Goal: Information Seeking & Learning: Check status

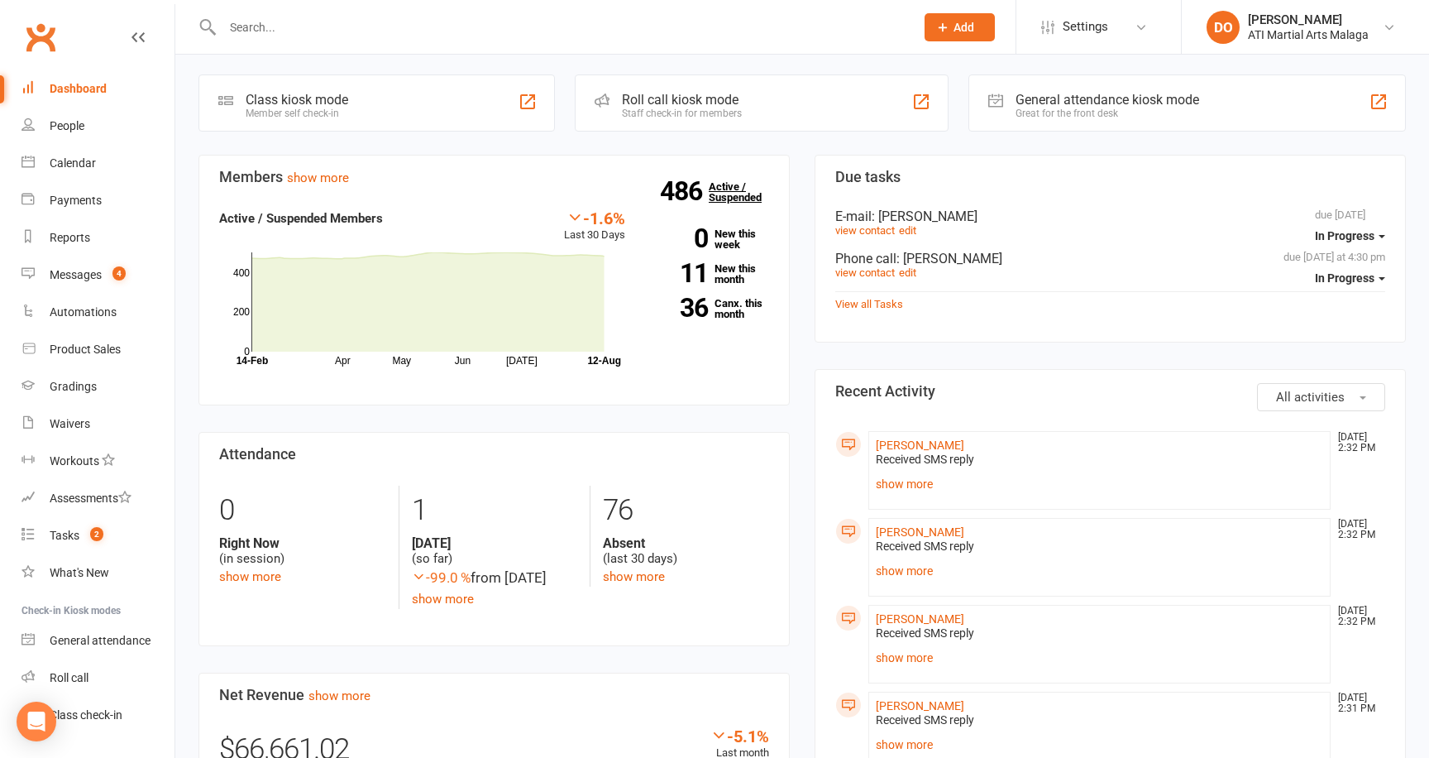
scroll to position [424, 0]
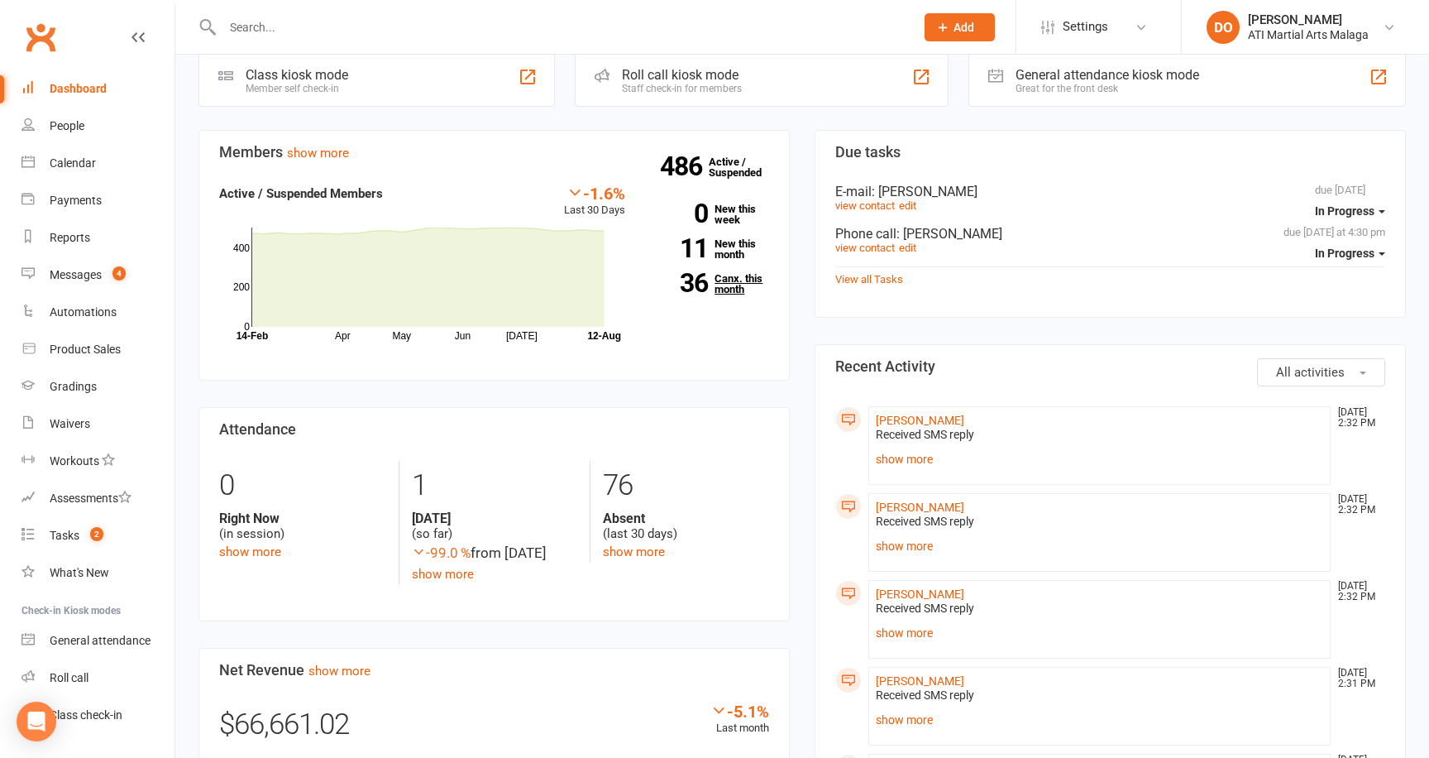
click at [736, 283] on link "36 Canx. this month" at bounding box center [709, 284] width 119 height 22
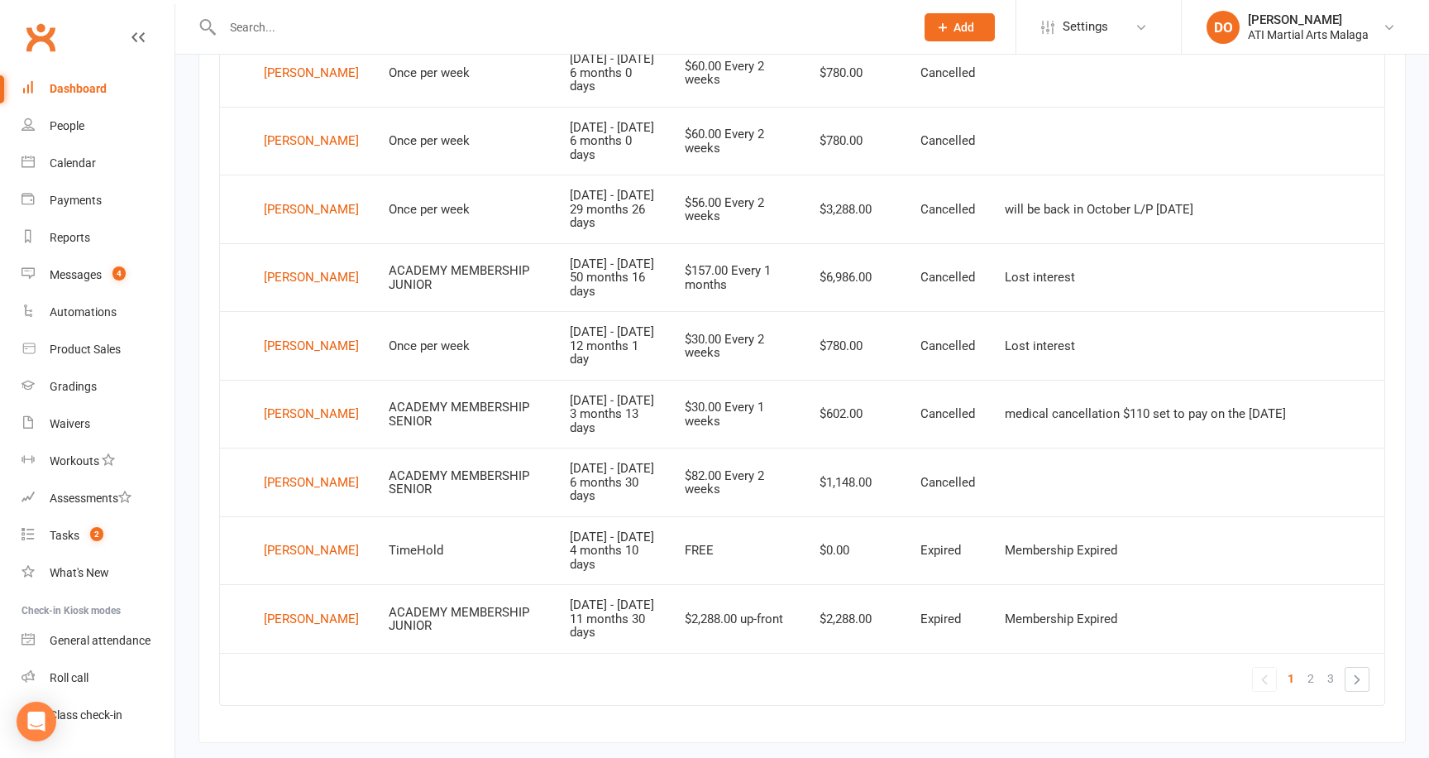
scroll to position [1219, 0]
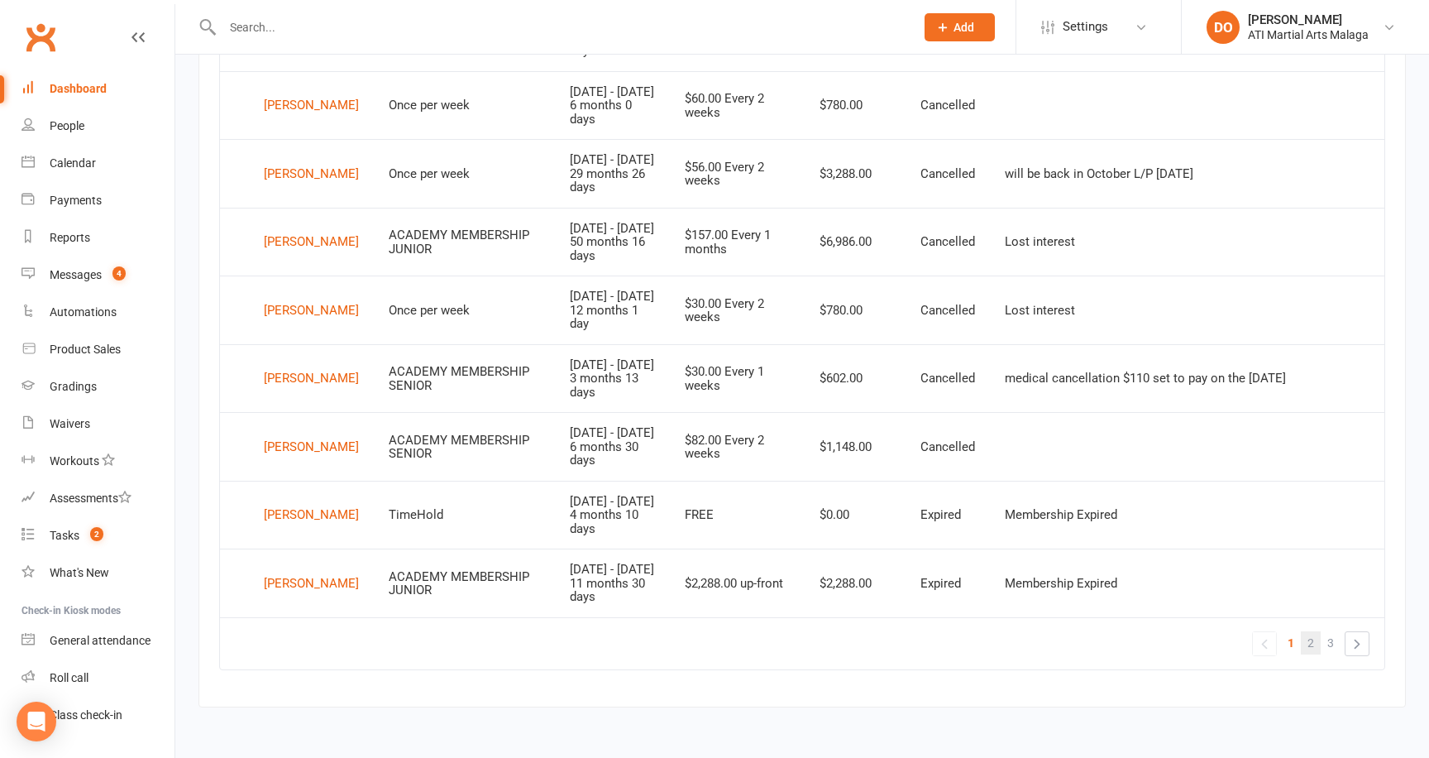
click at [1308, 640] on span "2" at bounding box center [1311, 642] width 7 height 23
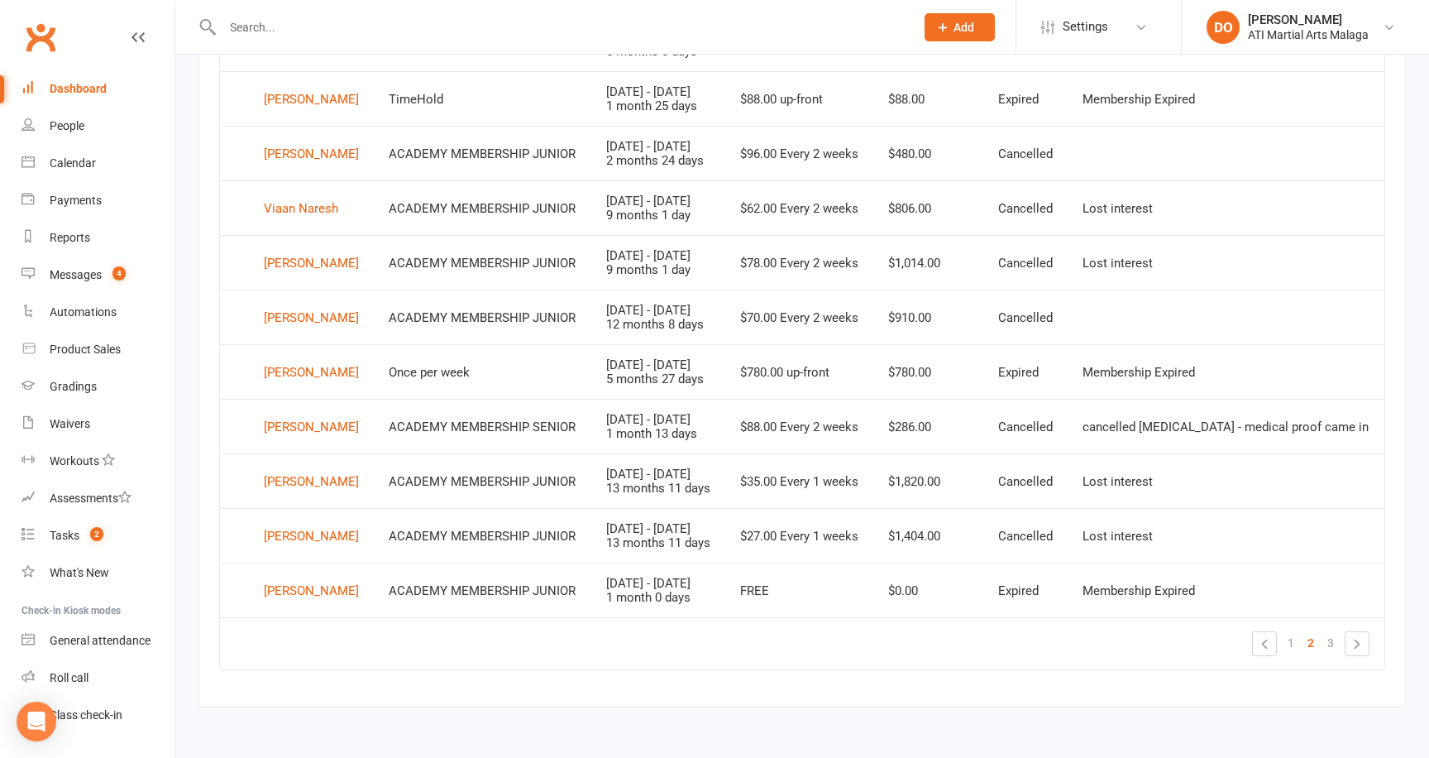
scroll to position [1069, 0]
click at [1328, 637] on span "3" at bounding box center [1331, 642] width 7 height 23
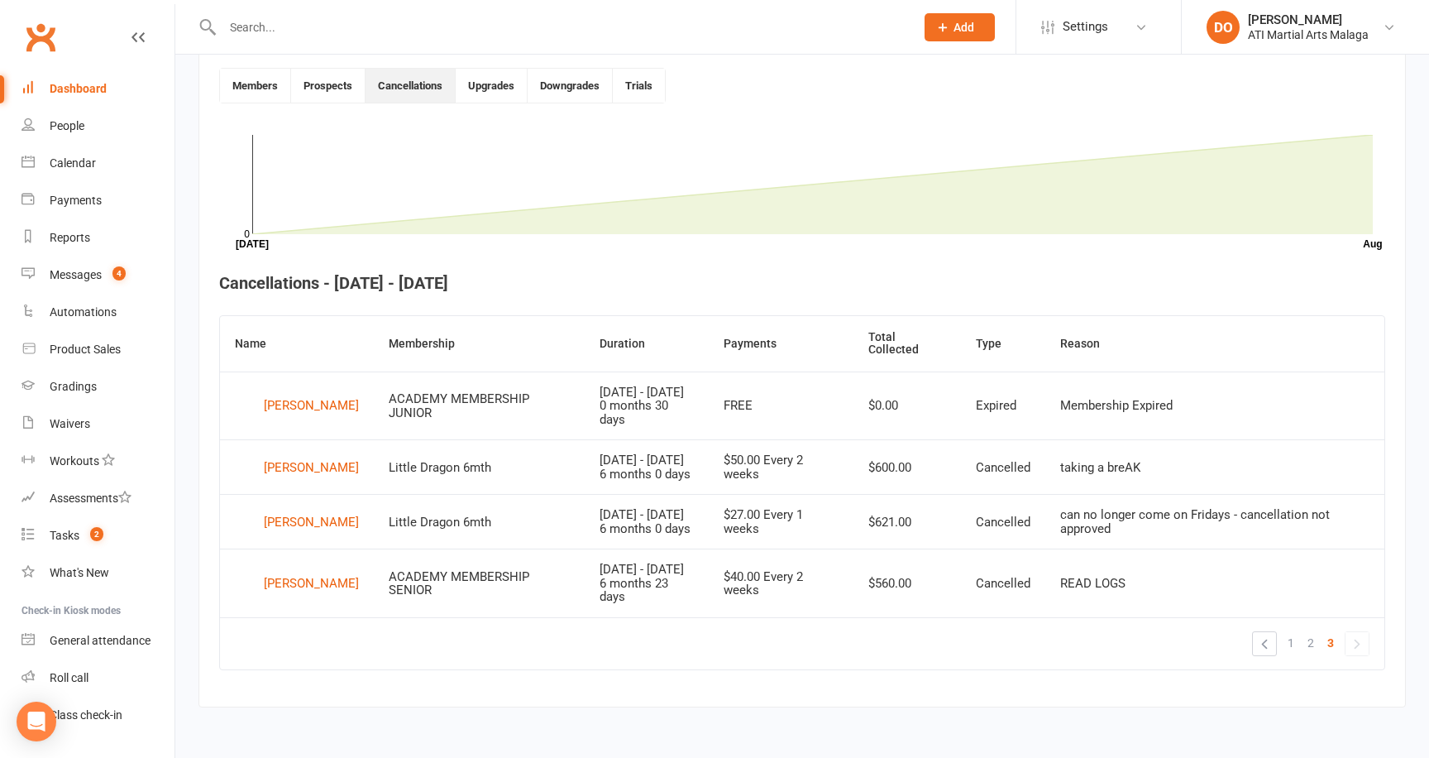
scroll to position [0, 0]
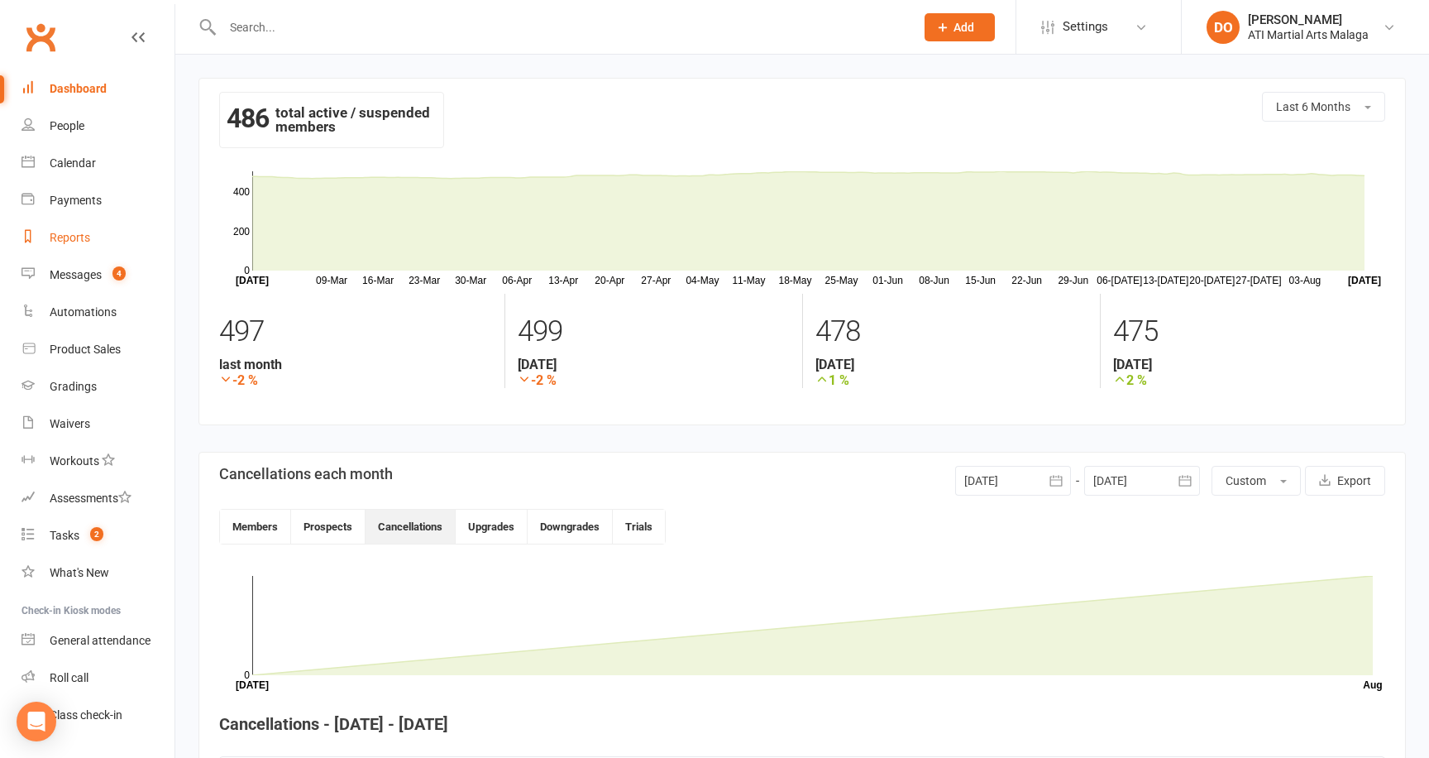
click at [70, 235] on div "Reports" at bounding box center [70, 237] width 41 height 13
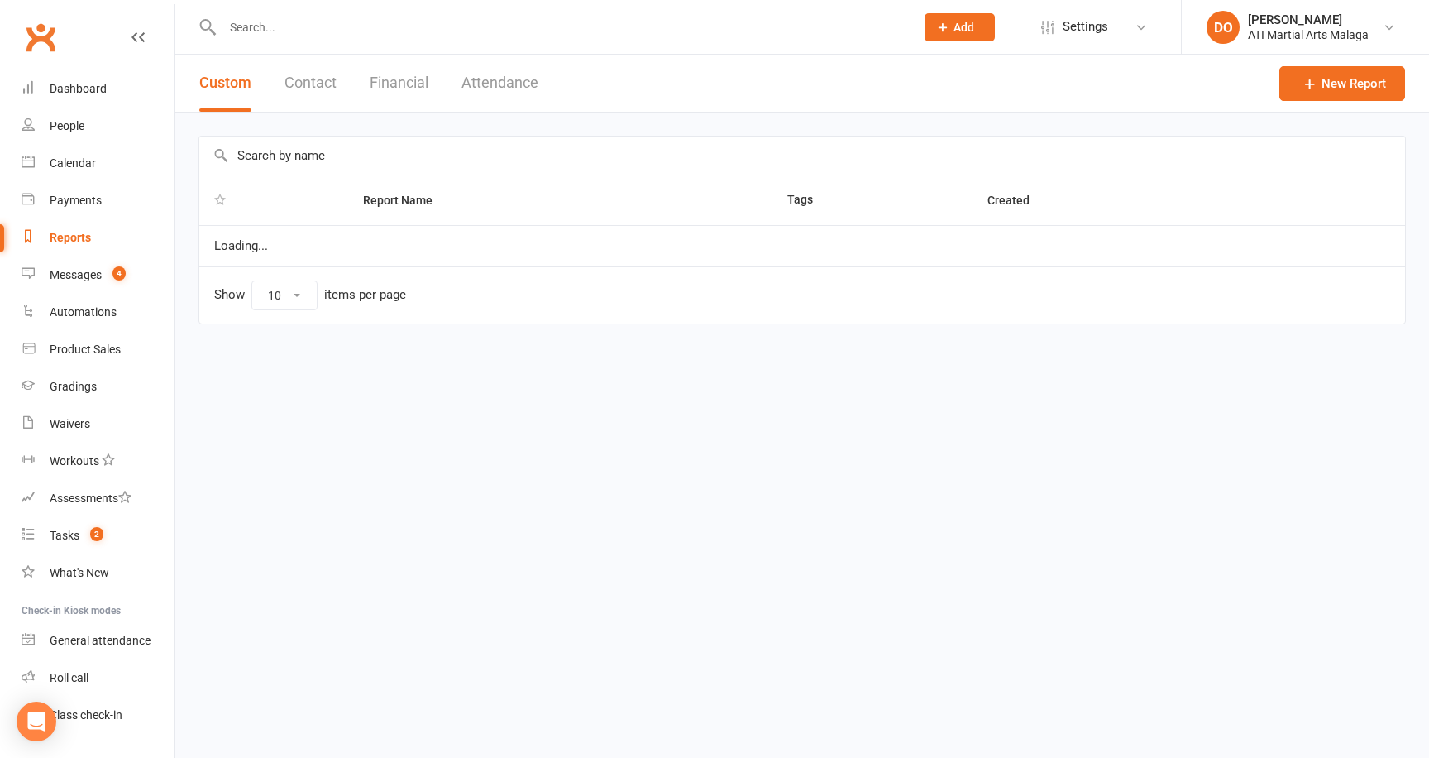
select select "100"
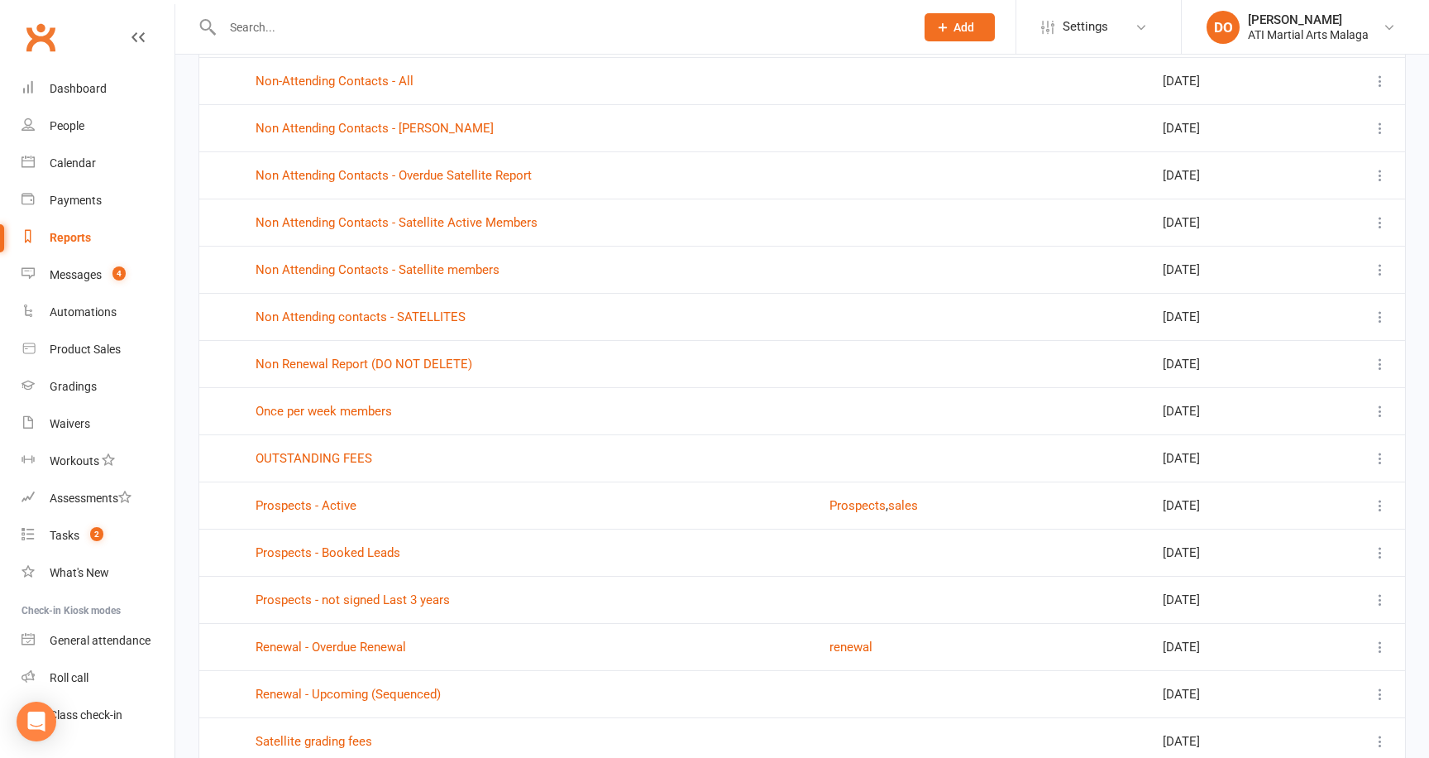
scroll to position [2482, 0]
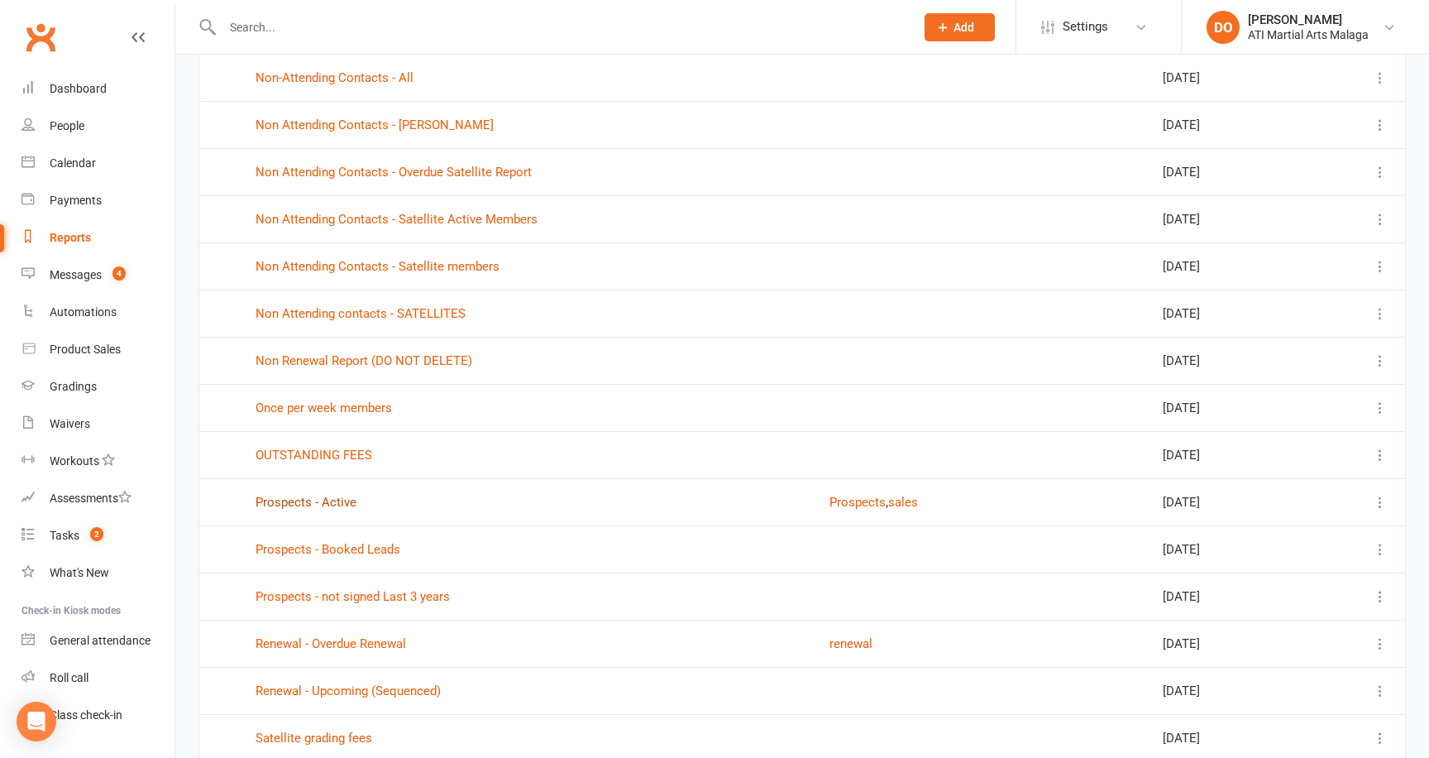
click at [314, 505] on link "Prospects - Active" at bounding box center [306, 502] width 101 height 15
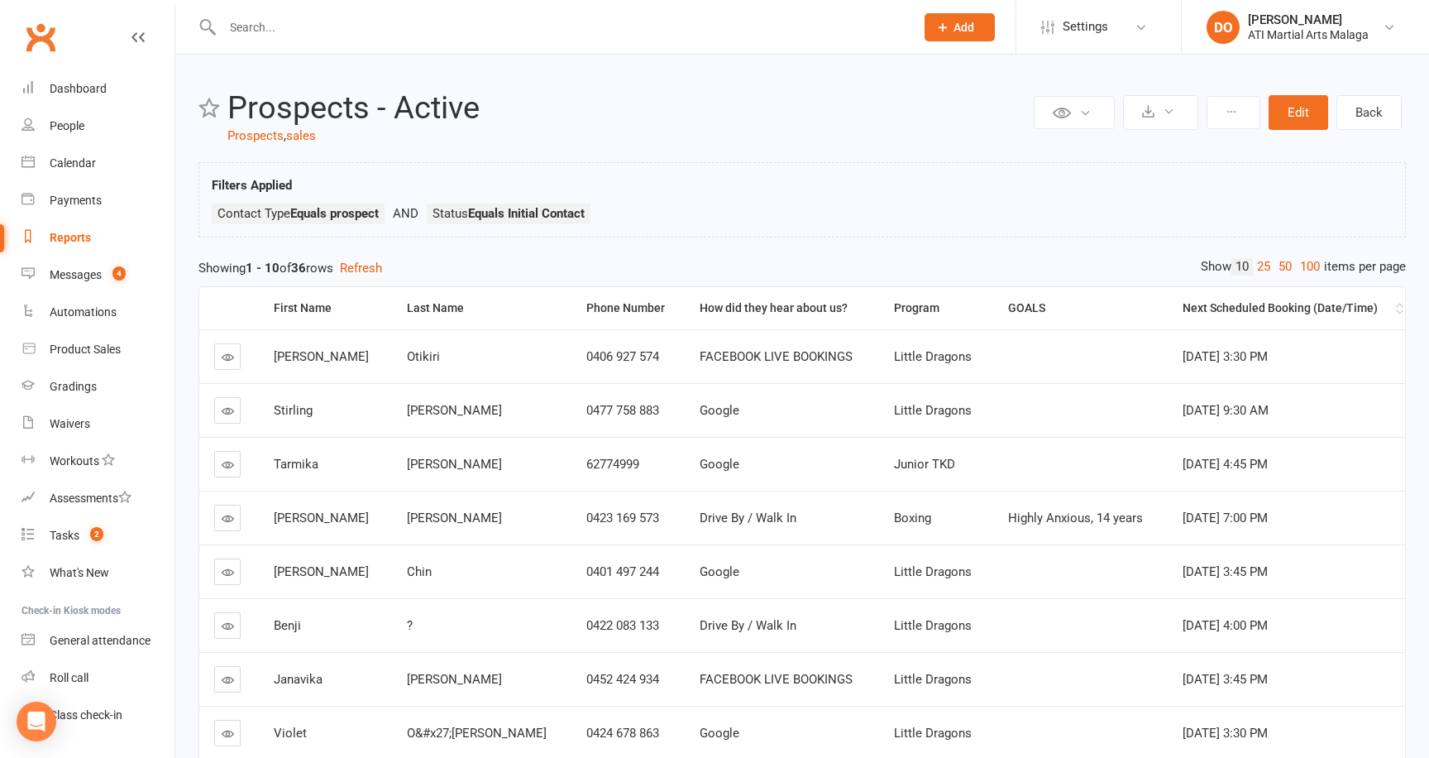
click at [1244, 310] on div "Next Scheduled Booking (Date/Time)" at bounding box center [1287, 308] width 209 height 12
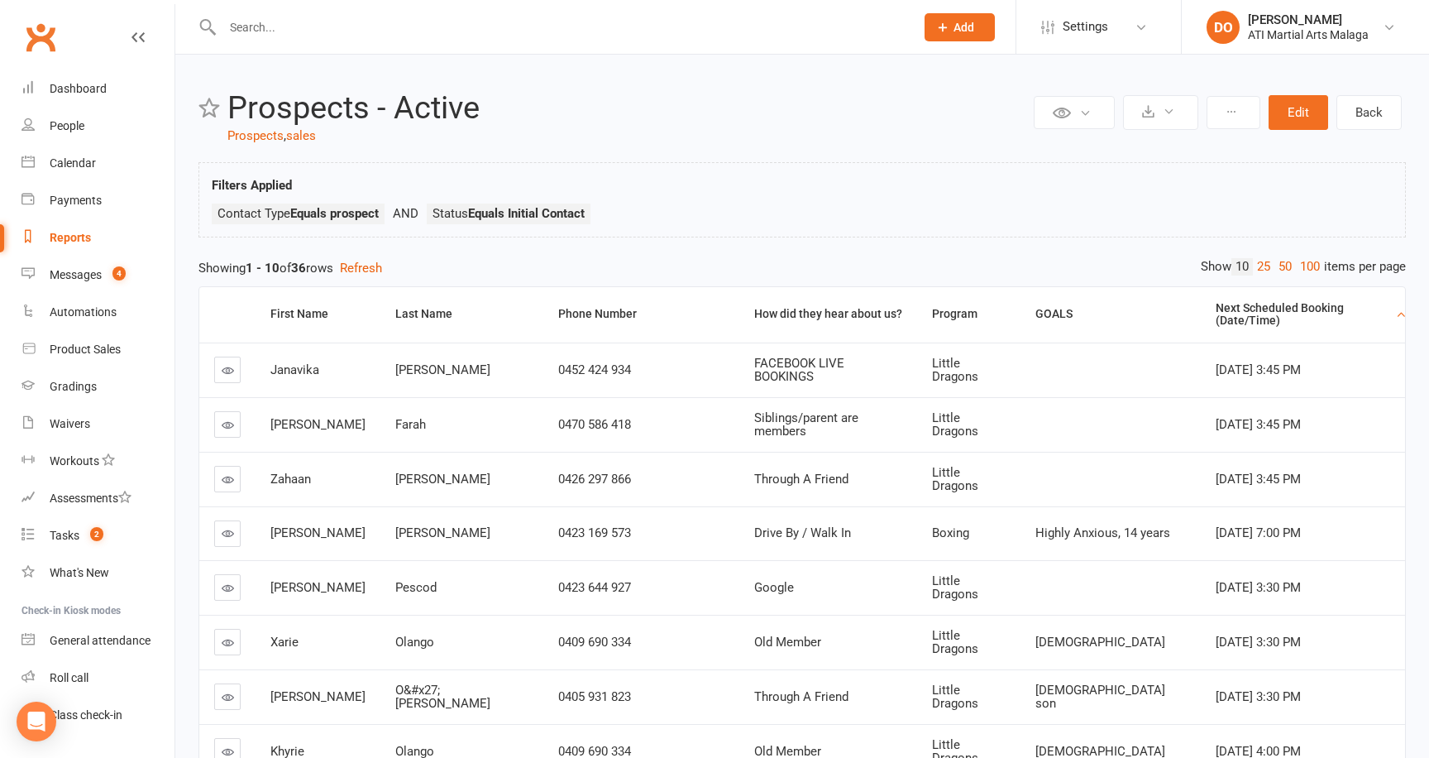
scroll to position [241, 0]
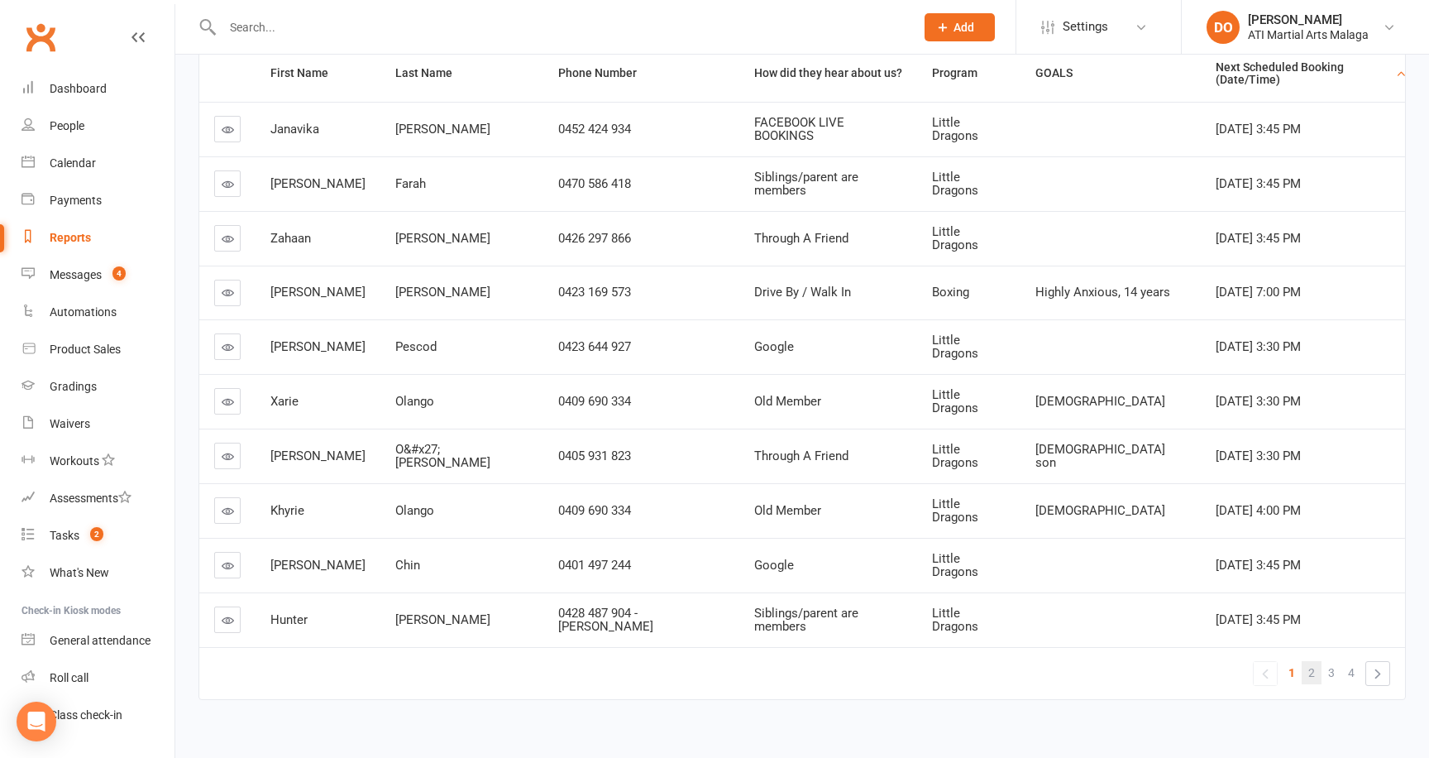
click at [1315, 661] on link "2" at bounding box center [1312, 672] width 20 height 23
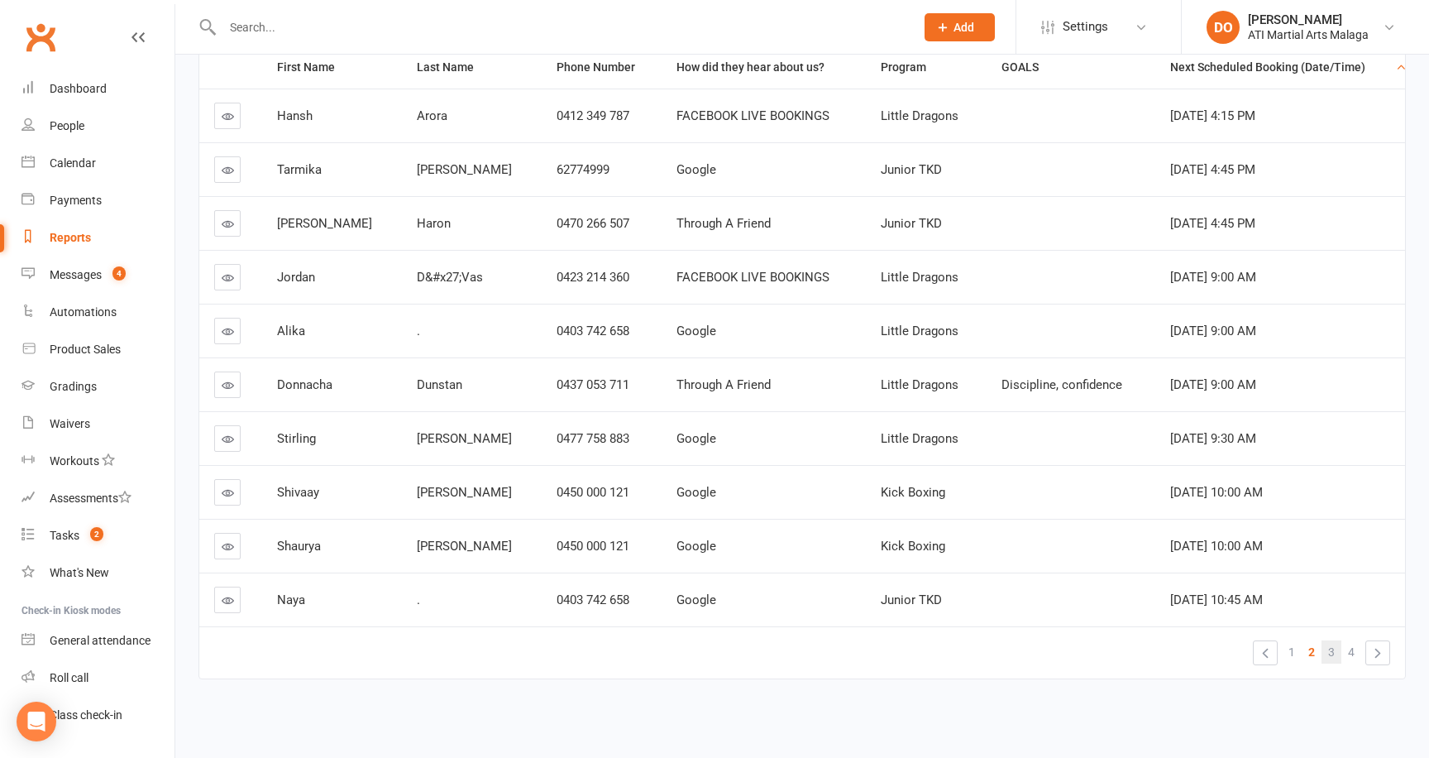
click at [1333, 654] on span "3" at bounding box center [1332, 651] width 7 height 23
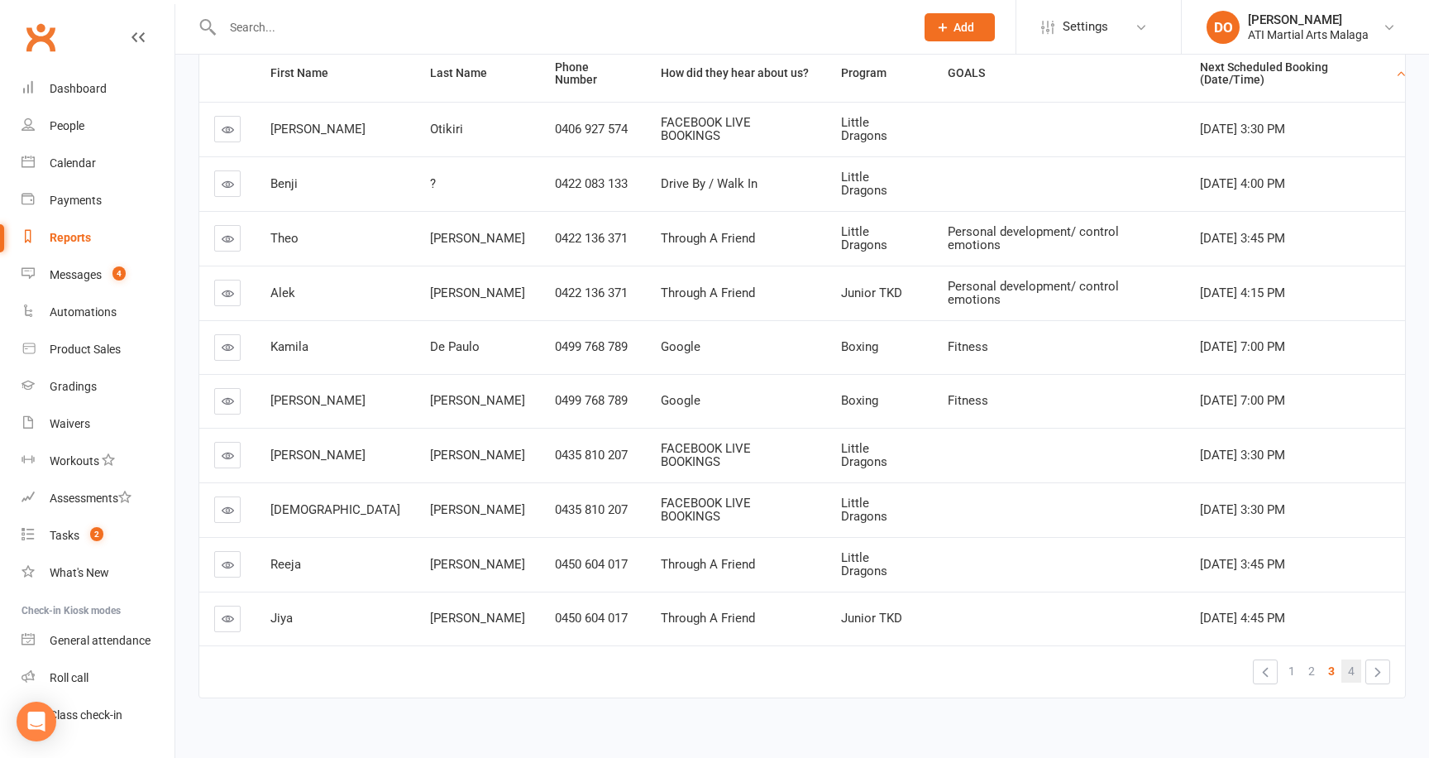
click at [1348, 659] on span "4" at bounding box center [1351, 670] width 7 height 23
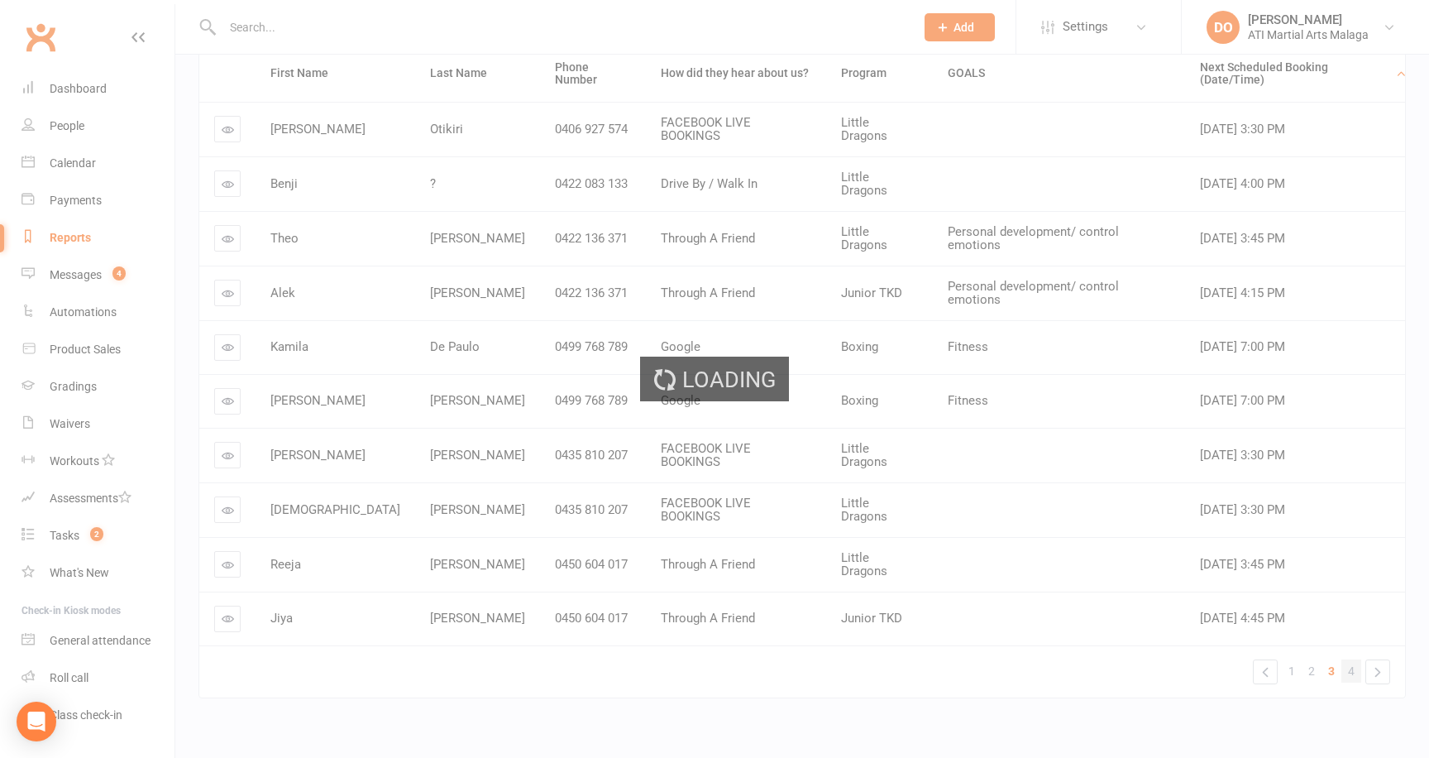
scroll to position [26, 0]
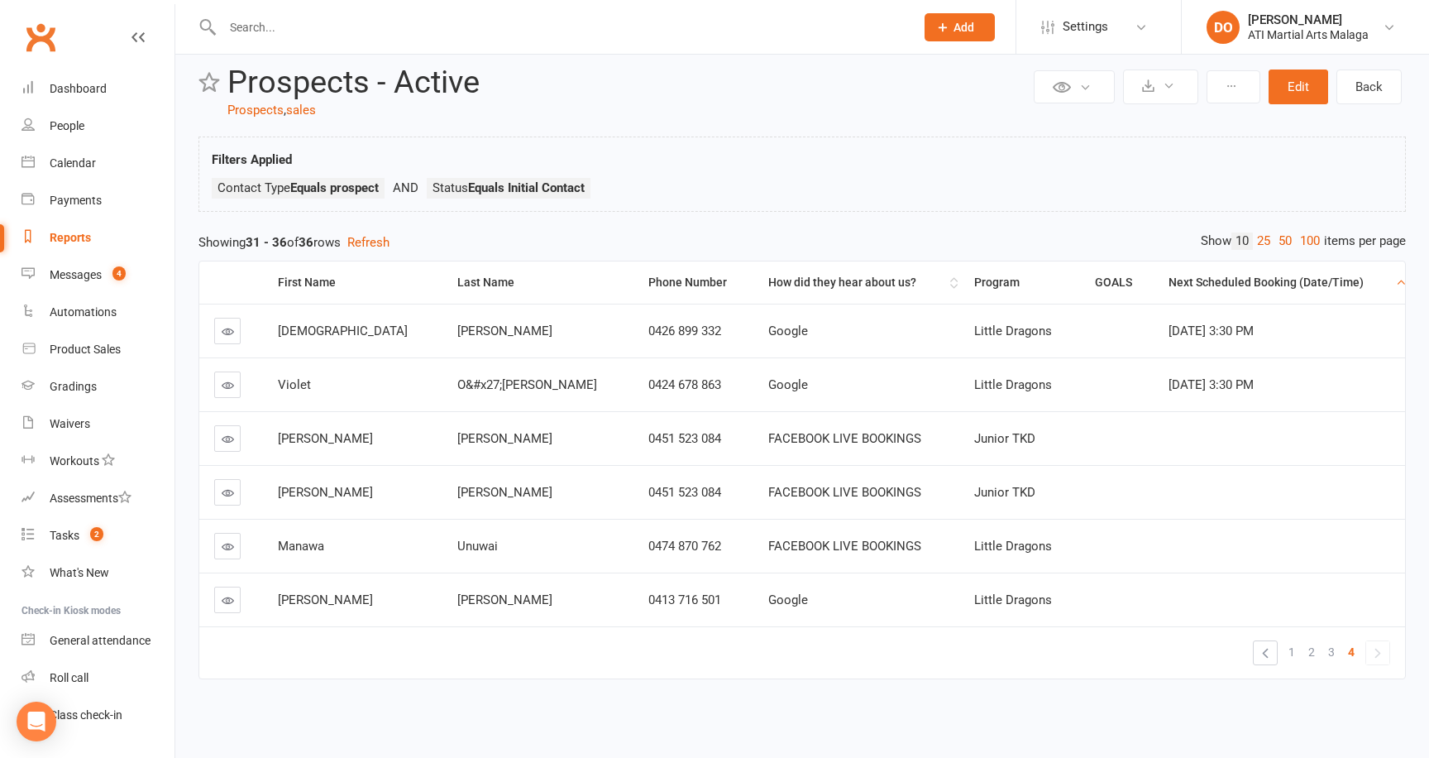
click at [769, 280] on div "How did they hear about us?" at bounding box center [858, 282] width 178 height 12
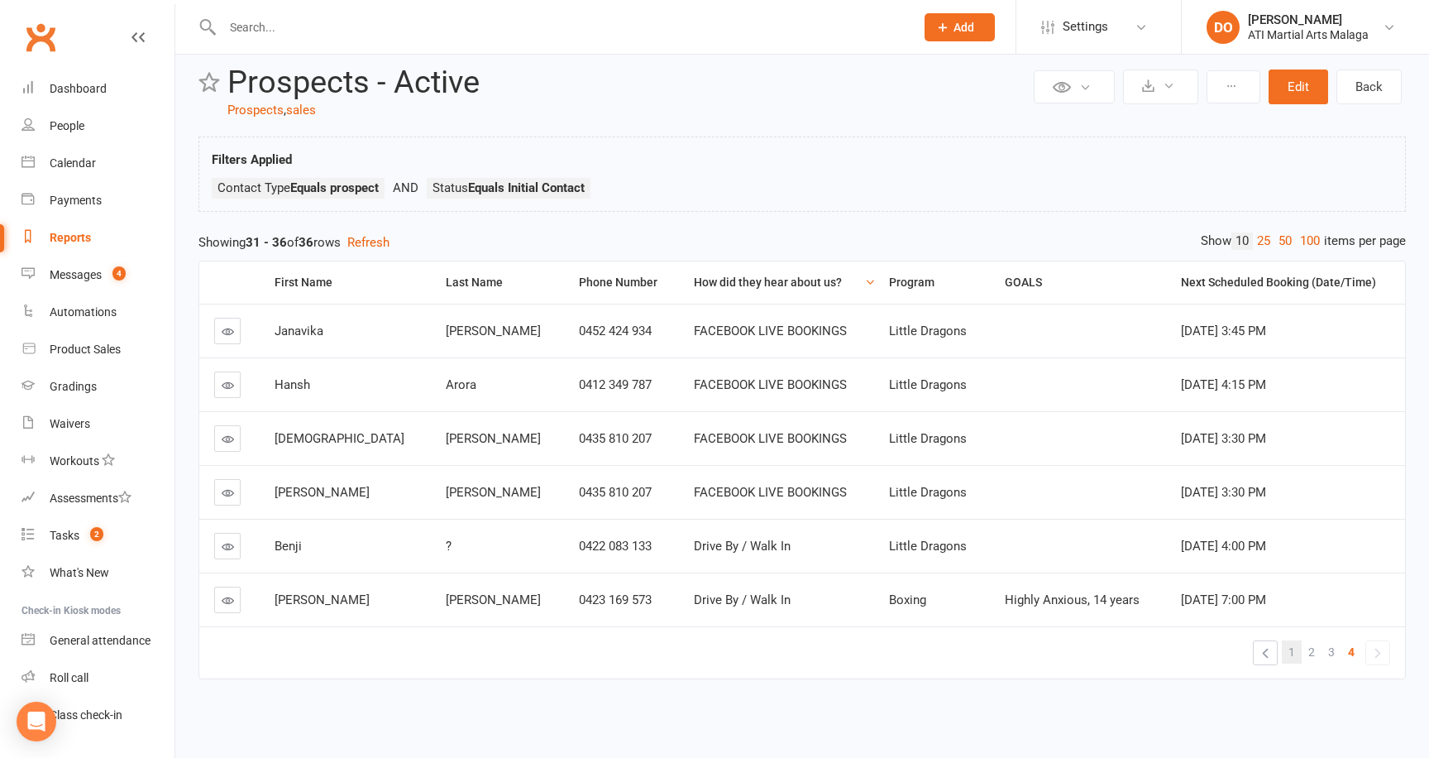
click at [1300, 653] on link "1" at bounding box center [1292, 651] width 20 height 23
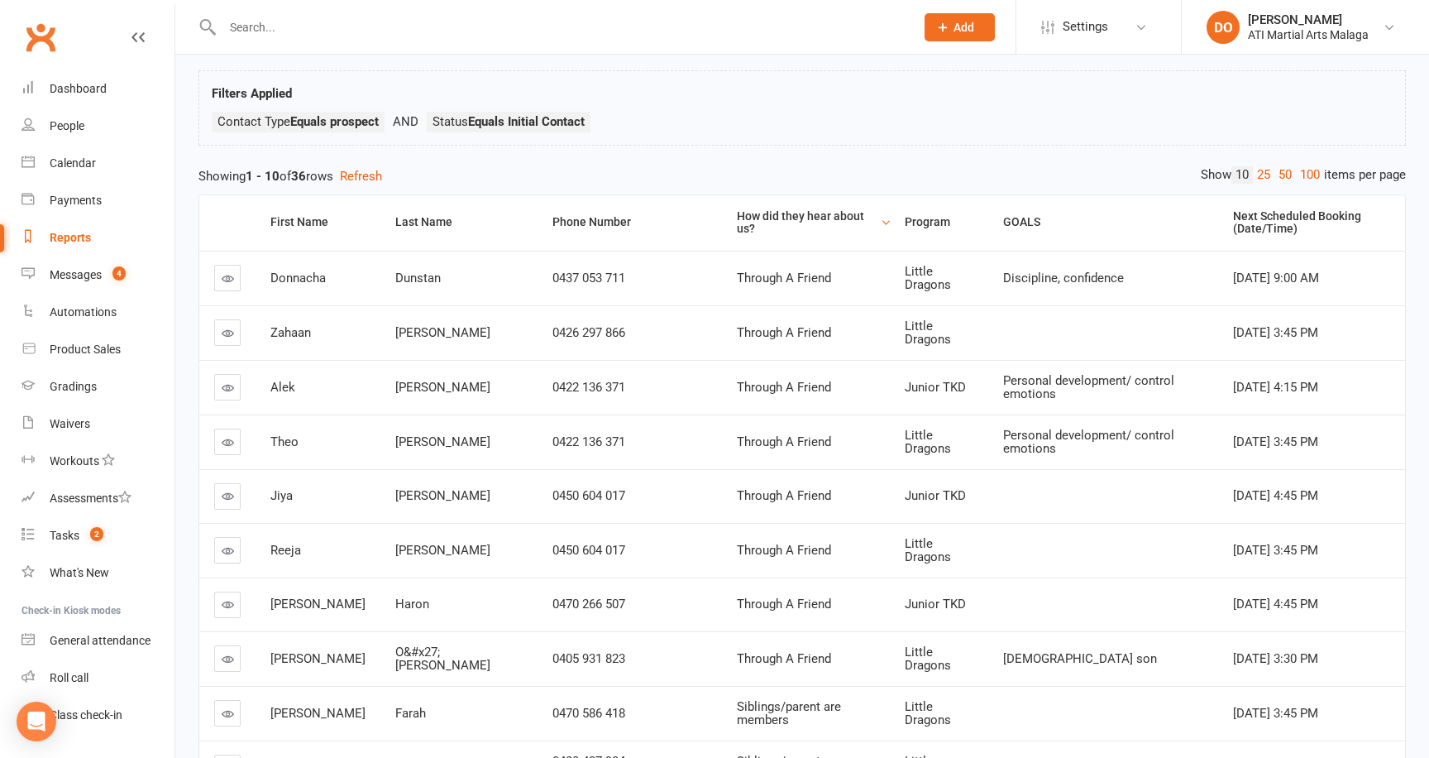
scroll to position [241, 0]
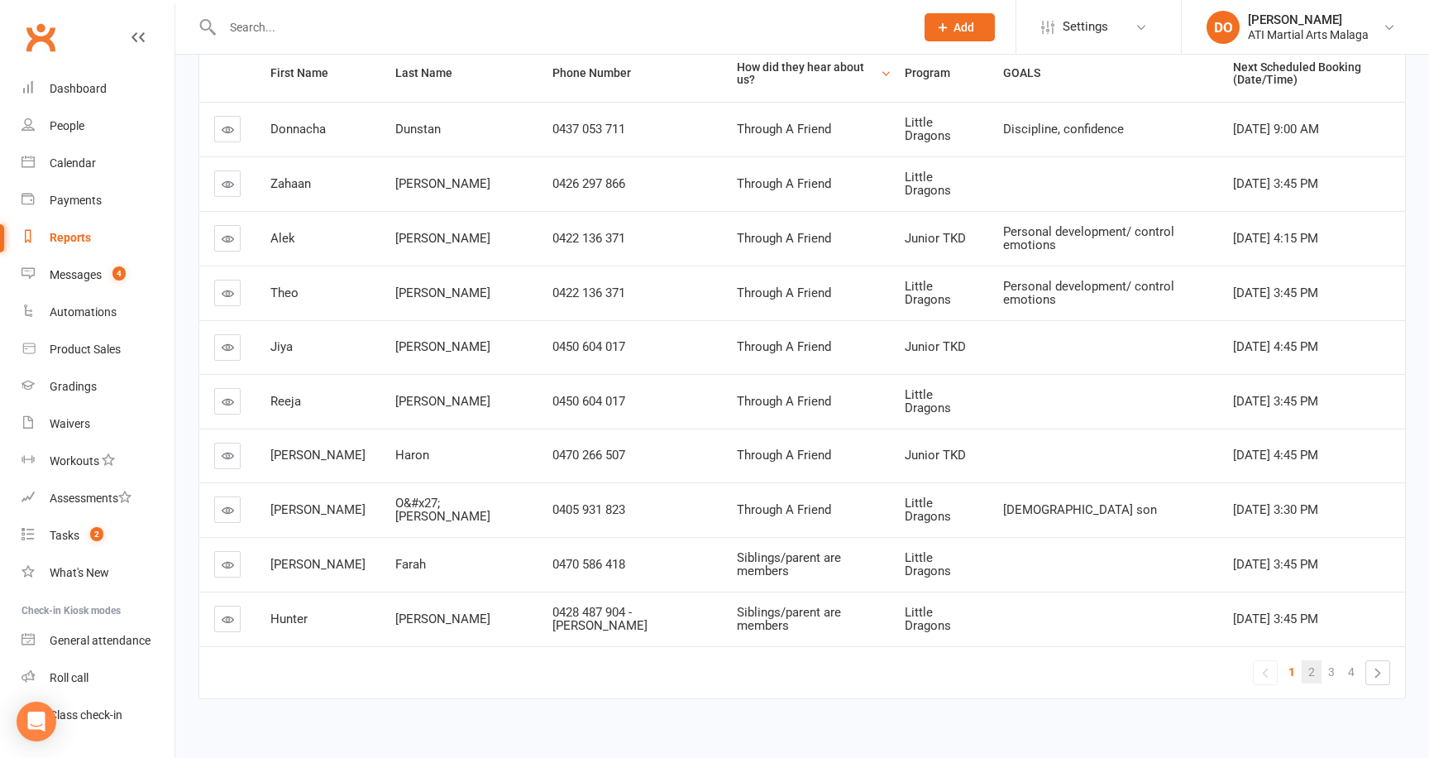
click at [1314, 660] on span "2" at bounding box center [1312, 671] width 7 height 23
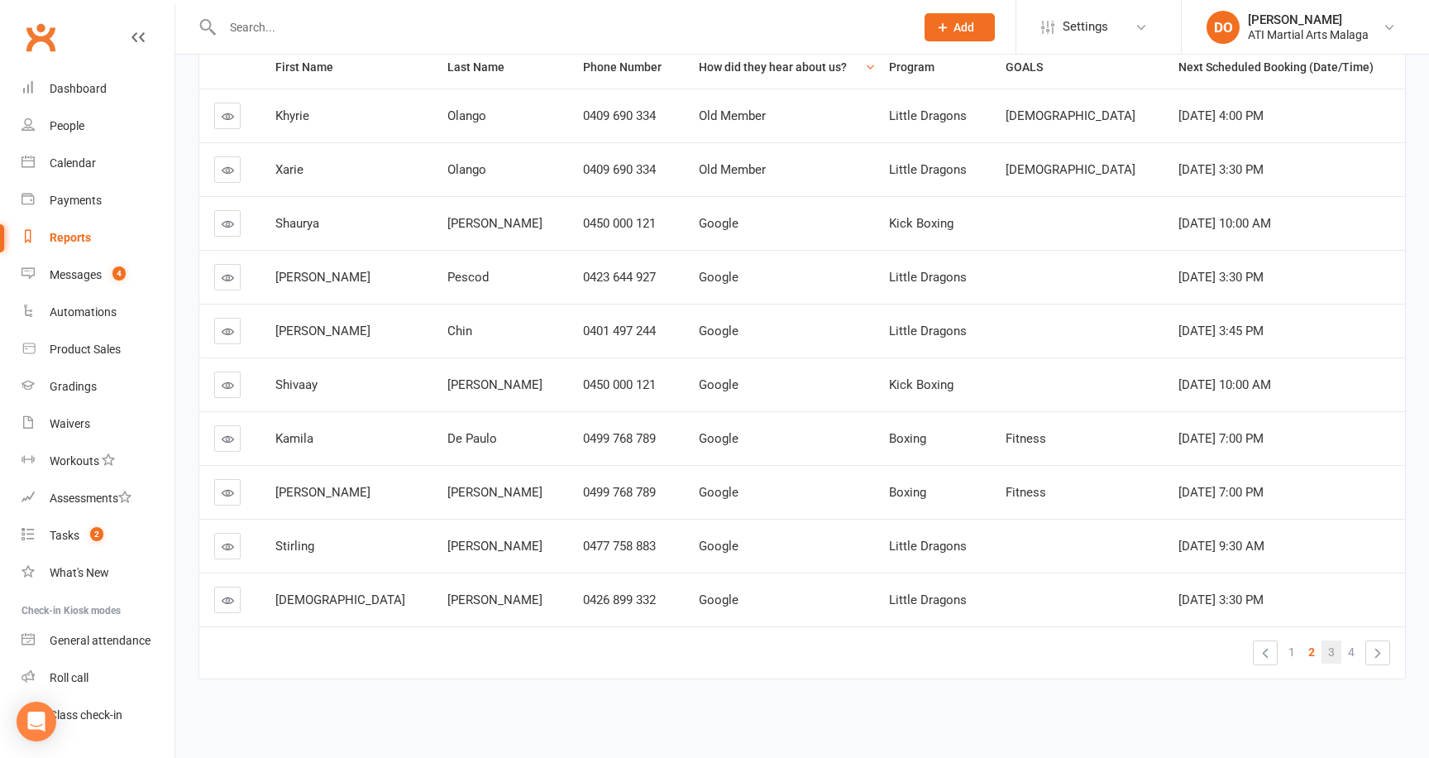
click at [1341, 651] on link "3" at bounding box center [1332, 651] width 20 height 23
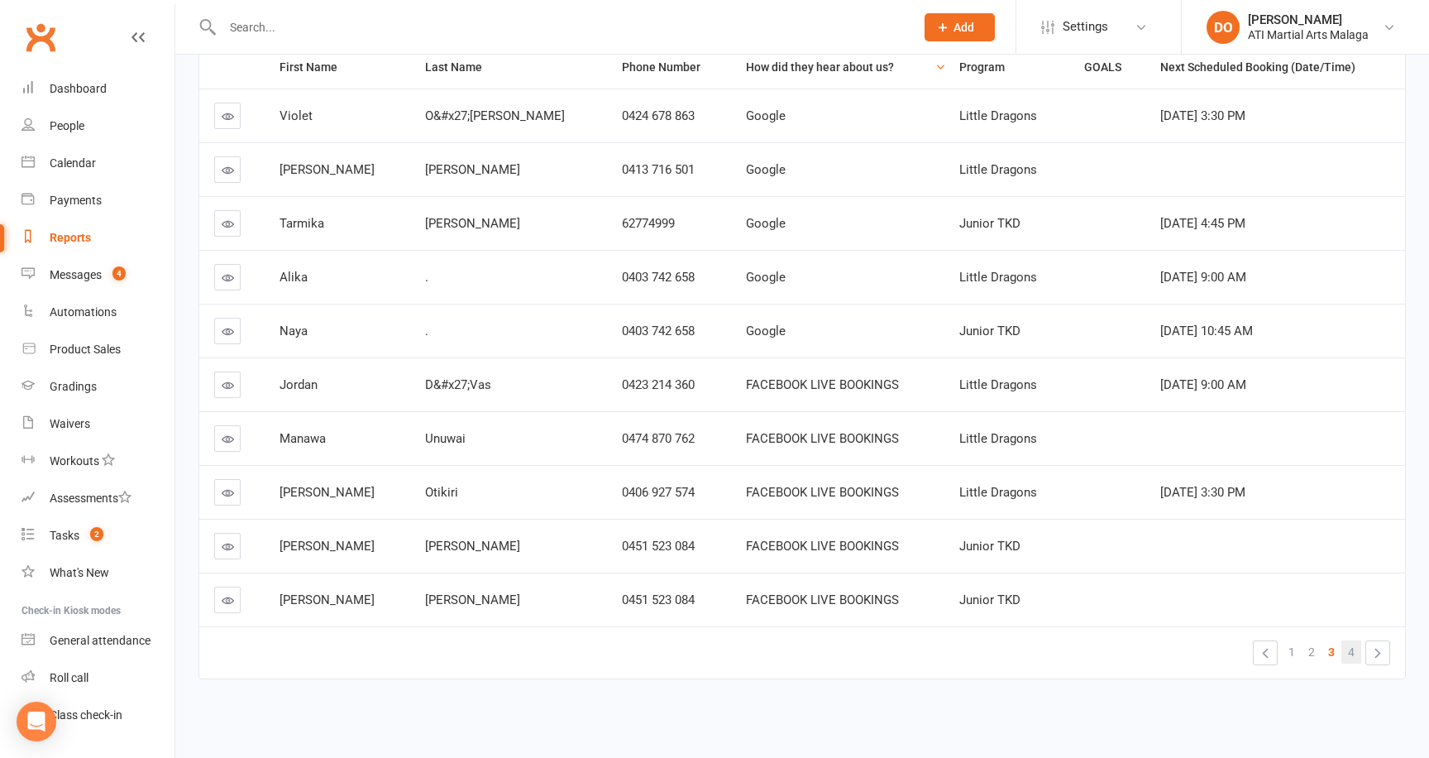
click at [1350, 651] on span "4" at bounding box center [1351, 651] width 7 height 23
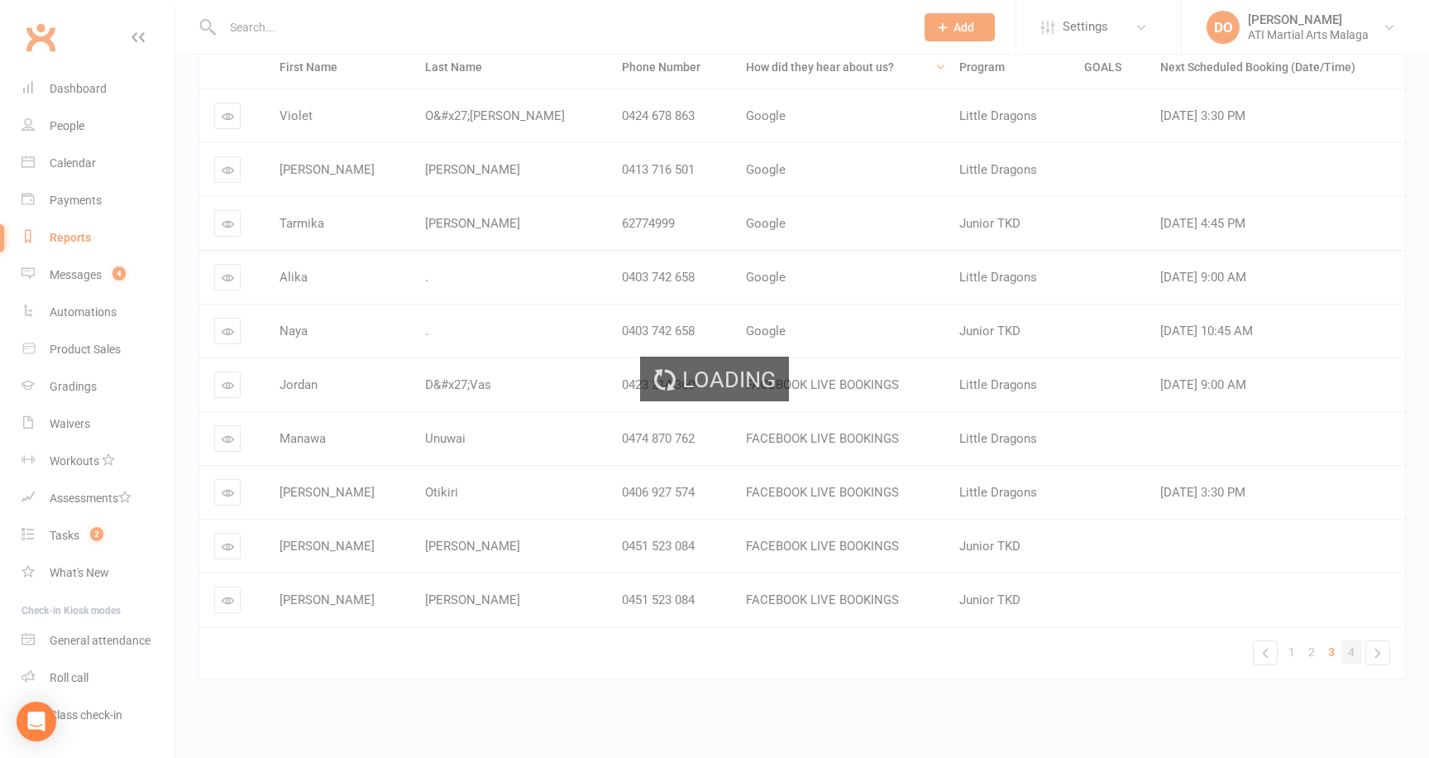
scroll to position [26, 0]
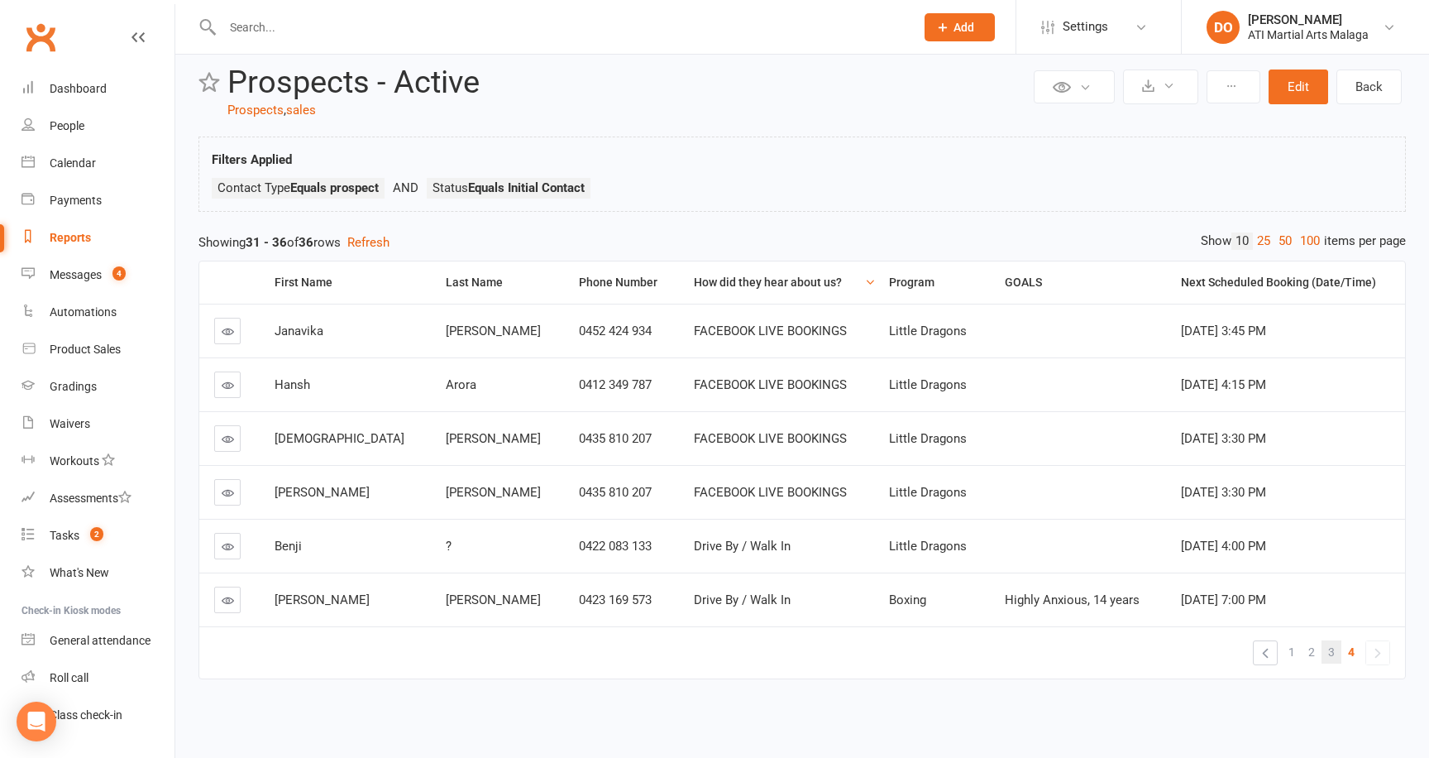
click at [1336, 658] on link "3" at bounding box center [1332, 651] width 20 height 23
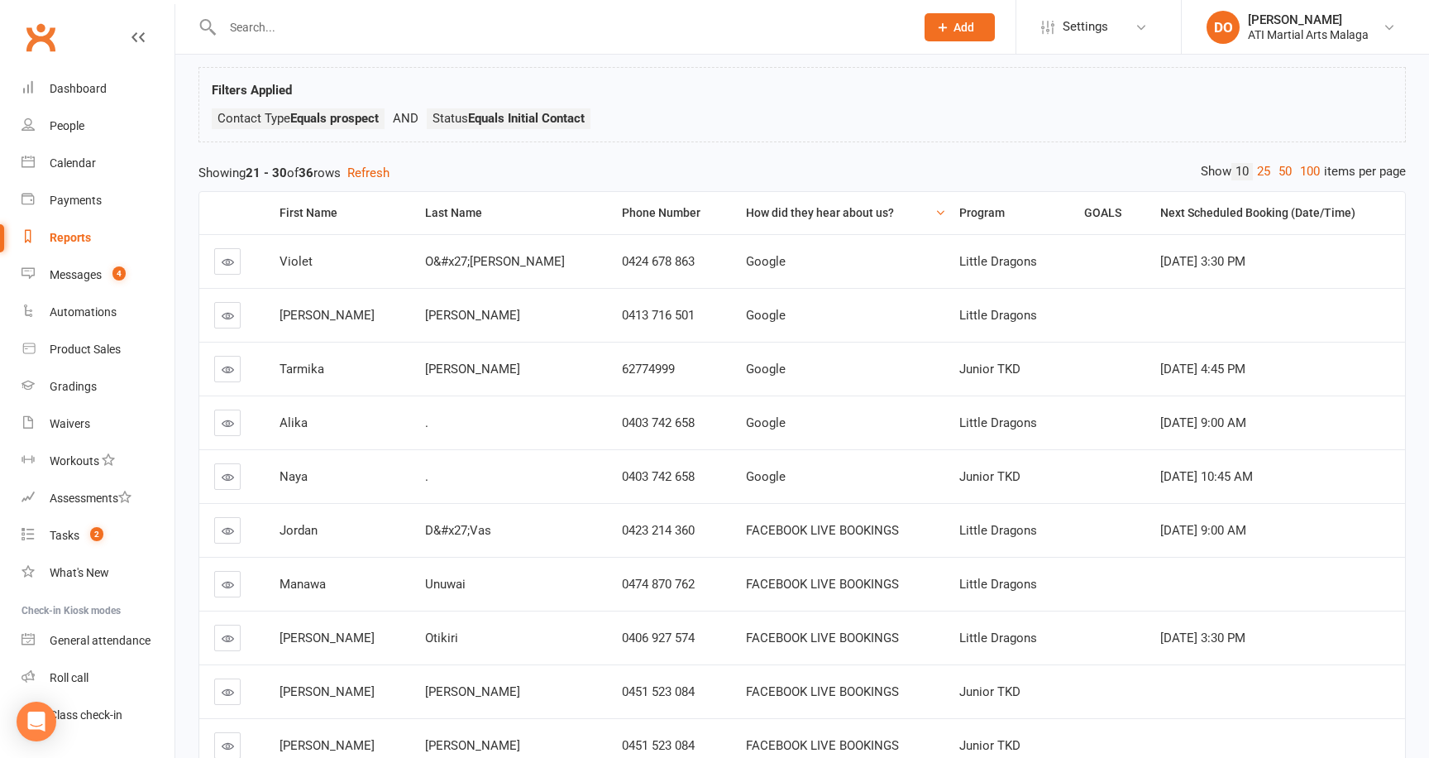
scroll to position [241, 0]
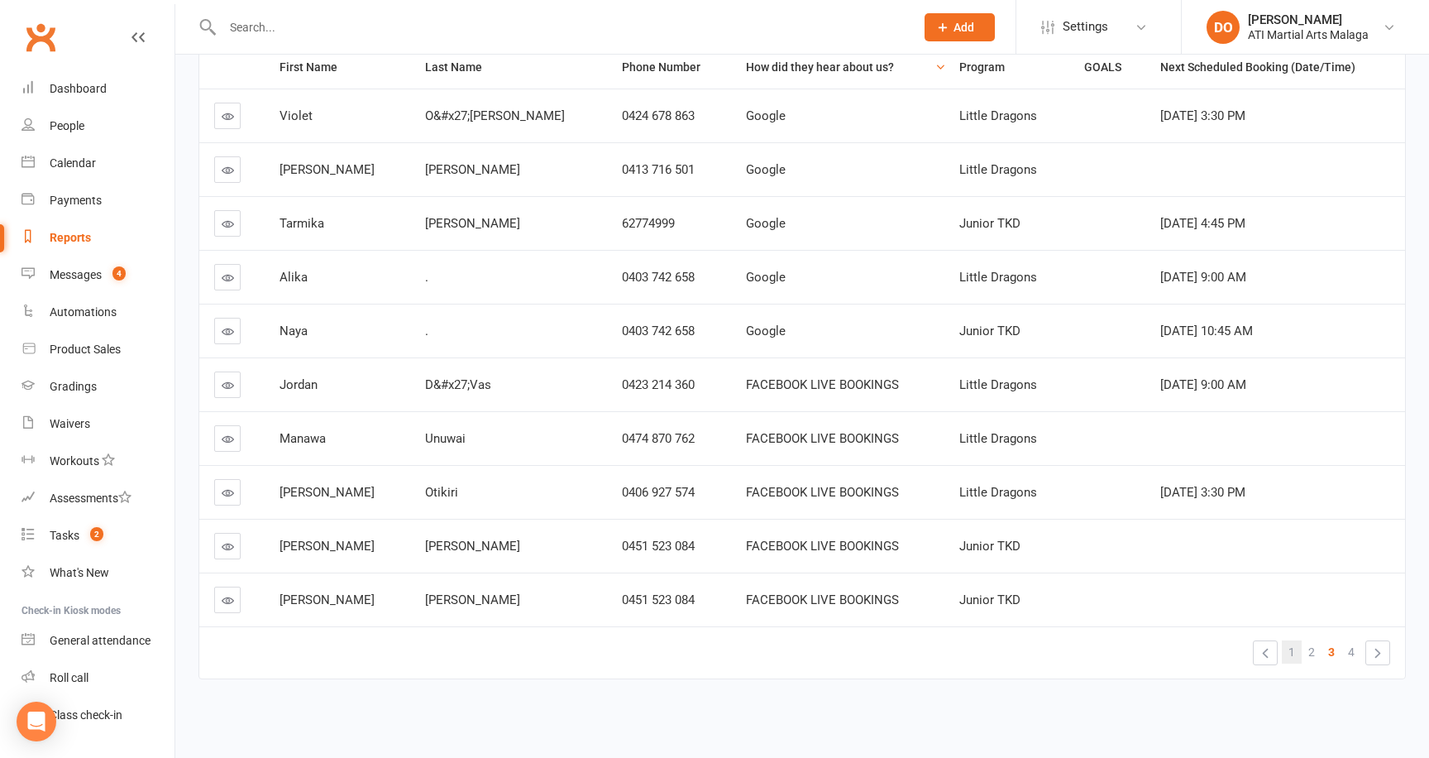
click at [1293, 654] on span "1" at bounding box center [1292, 651] width 7 height 23
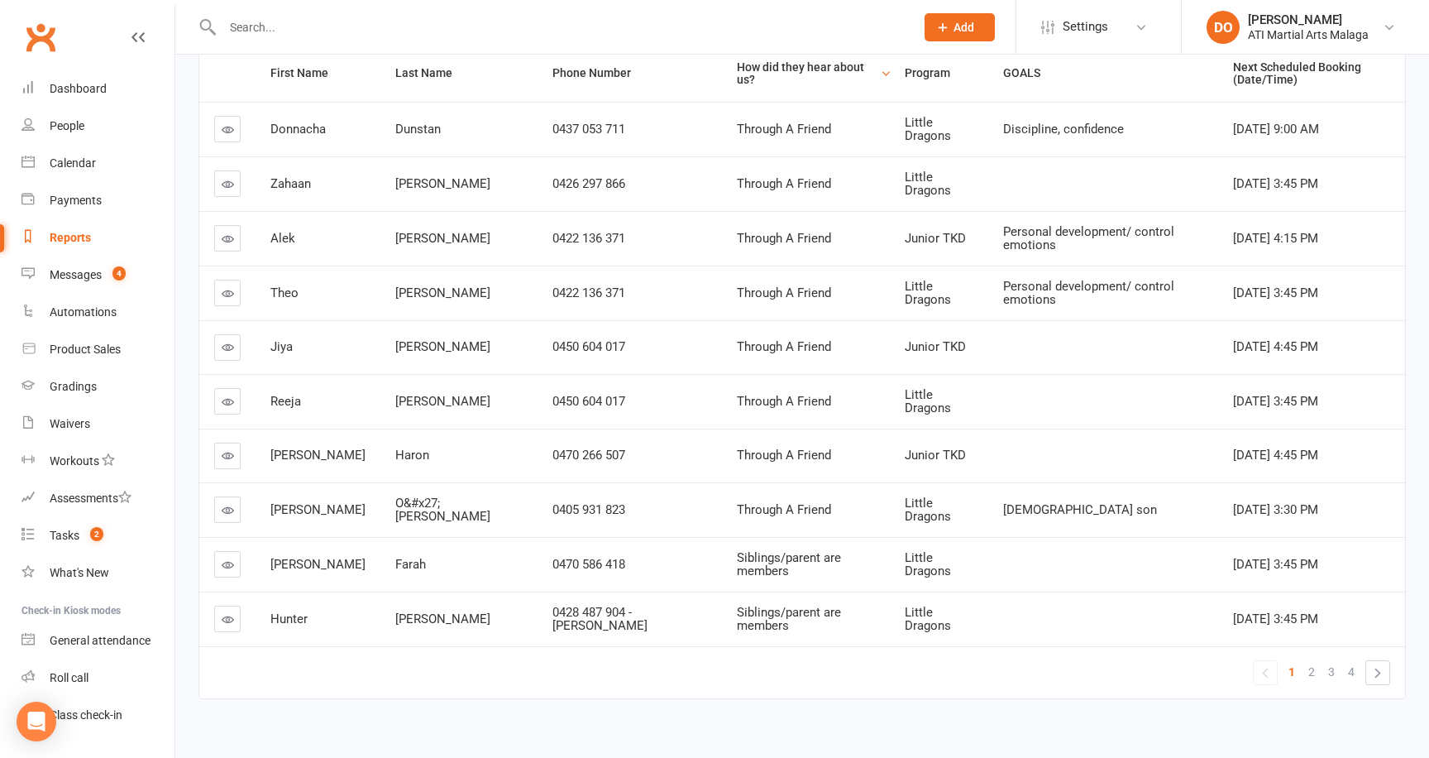
scroll to position [0, 0]
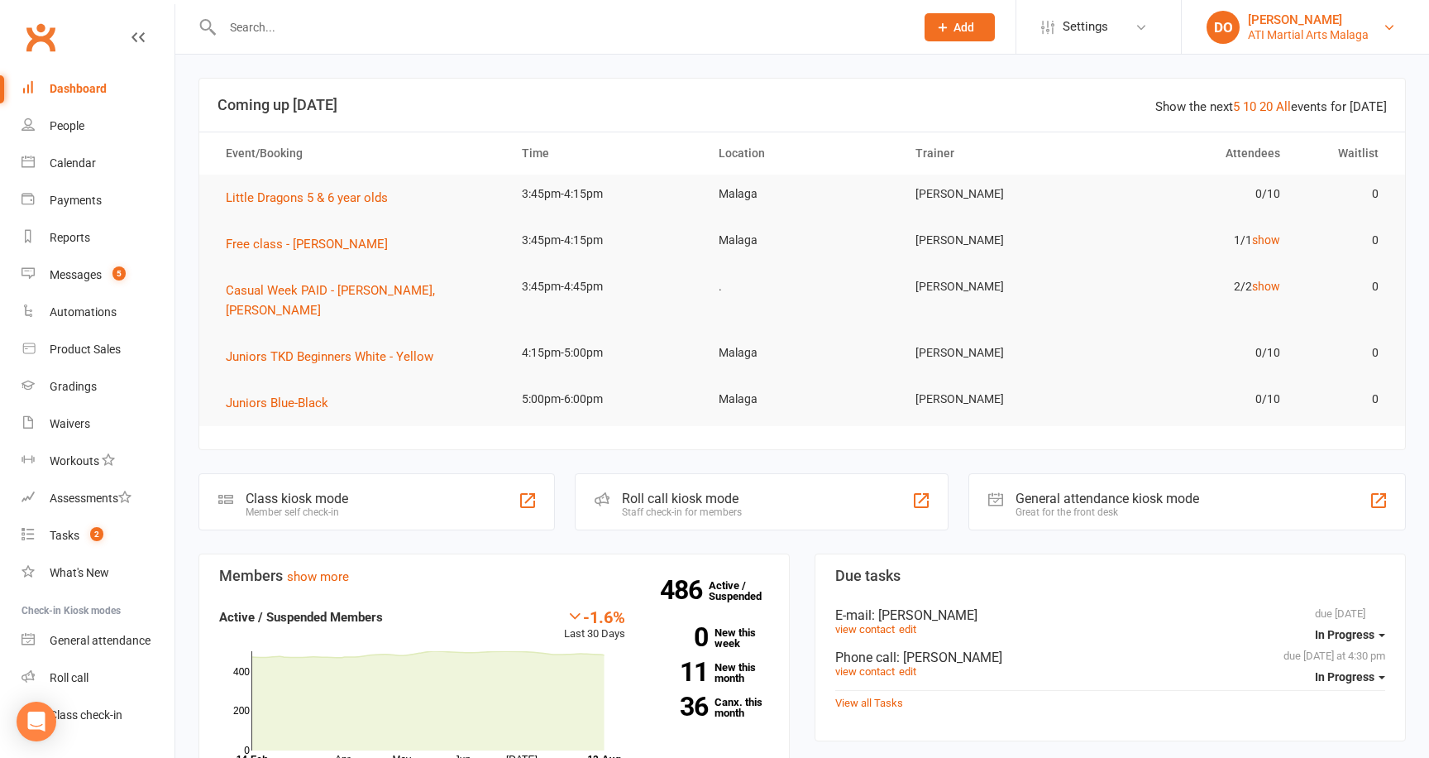
click at [1376, 33] on link "DO Dawn OBrien ATI Martial Arts Malaga" at bounding box center [1306, 27] width 198 height 33
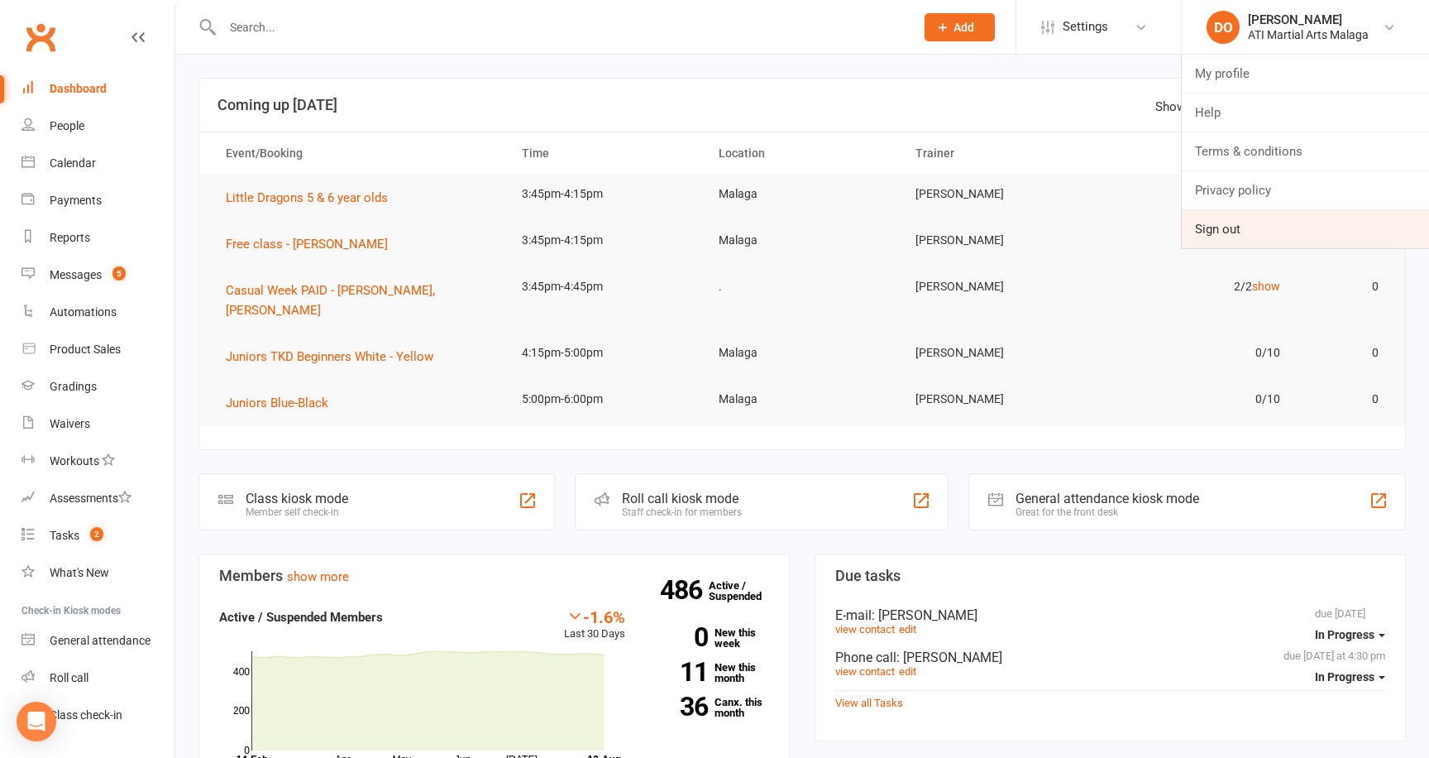
click at [1227, 223] on link "Sign out" at bounding box center [1305, 229] width 247 height 38
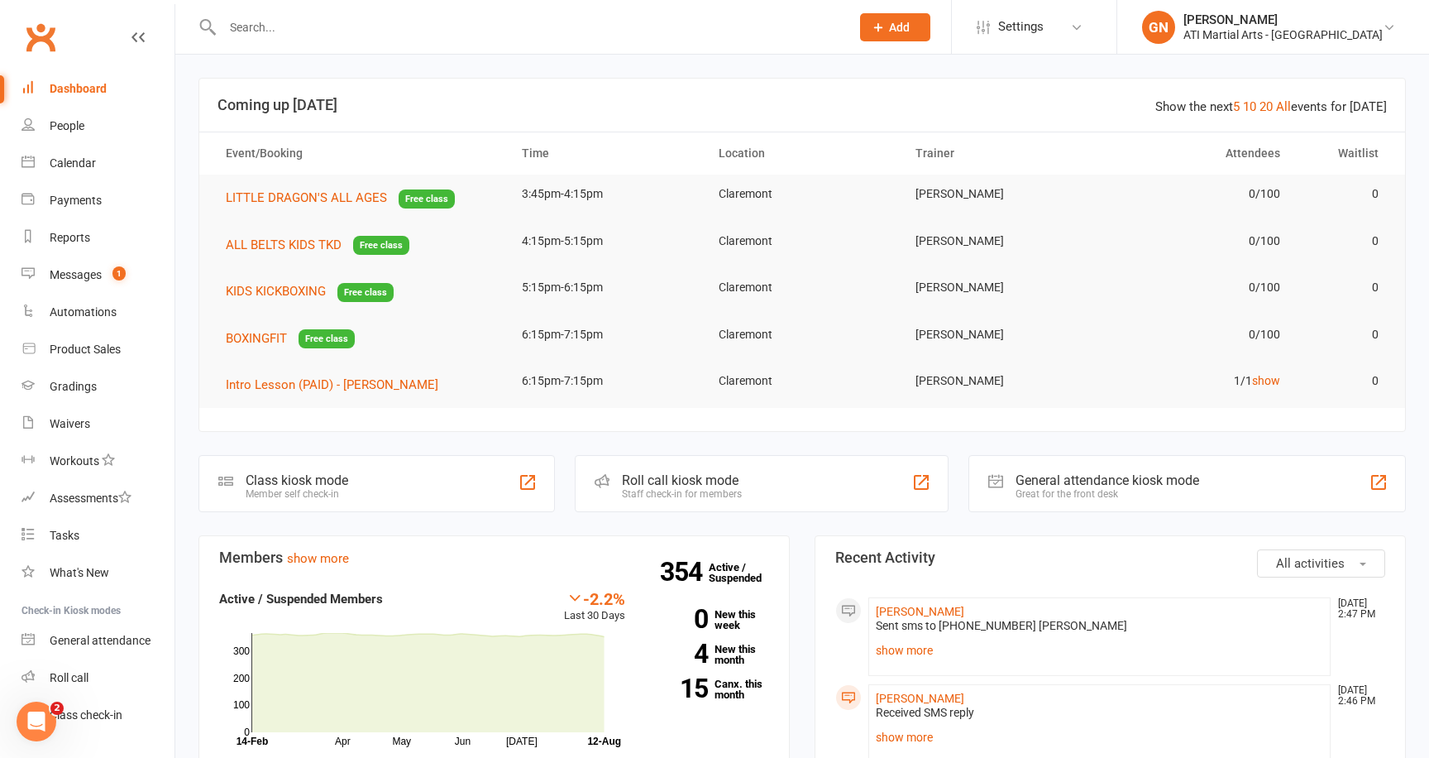
scroll to position [36, 0]
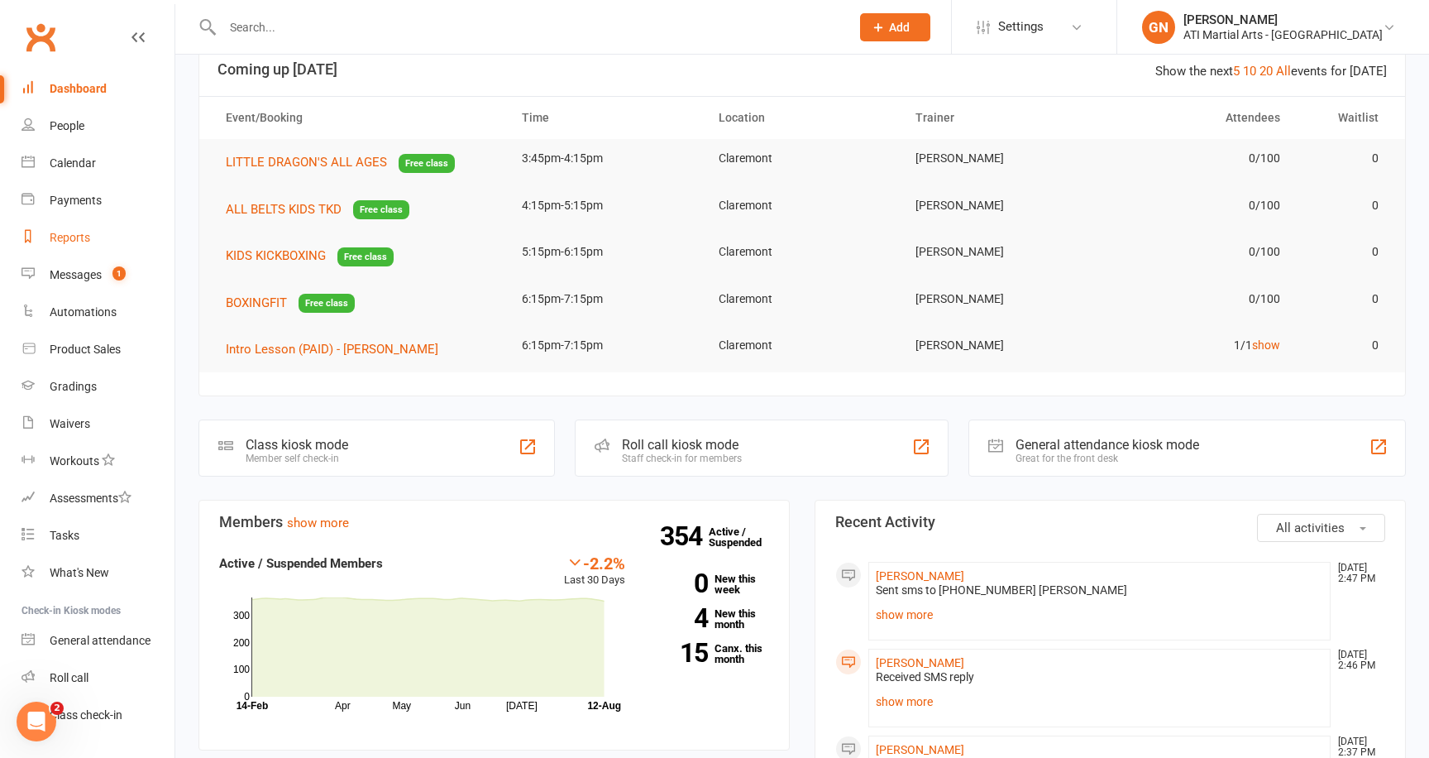
click at [76, 247] on link "Reports" at bounding box center [98, 237] width 153 height 37
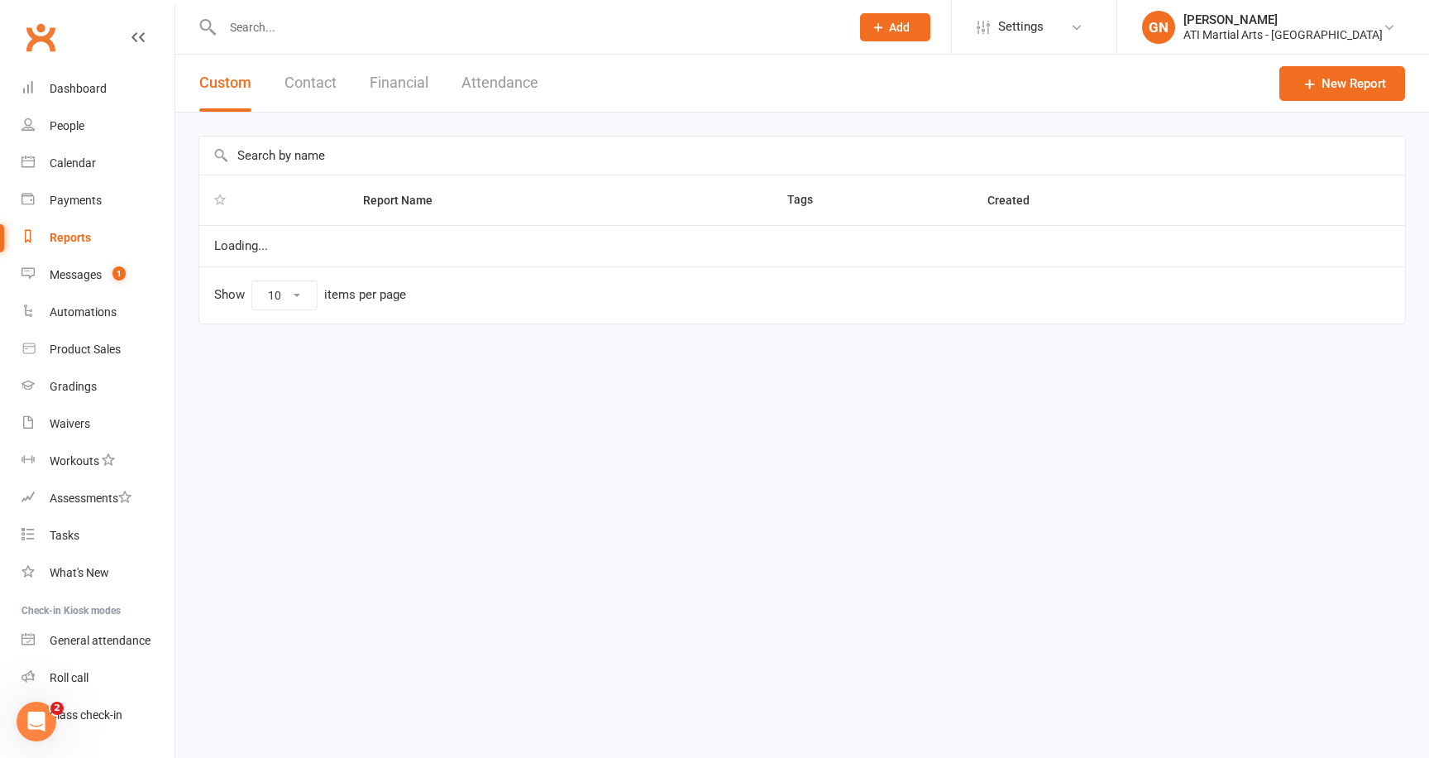
select select "50"
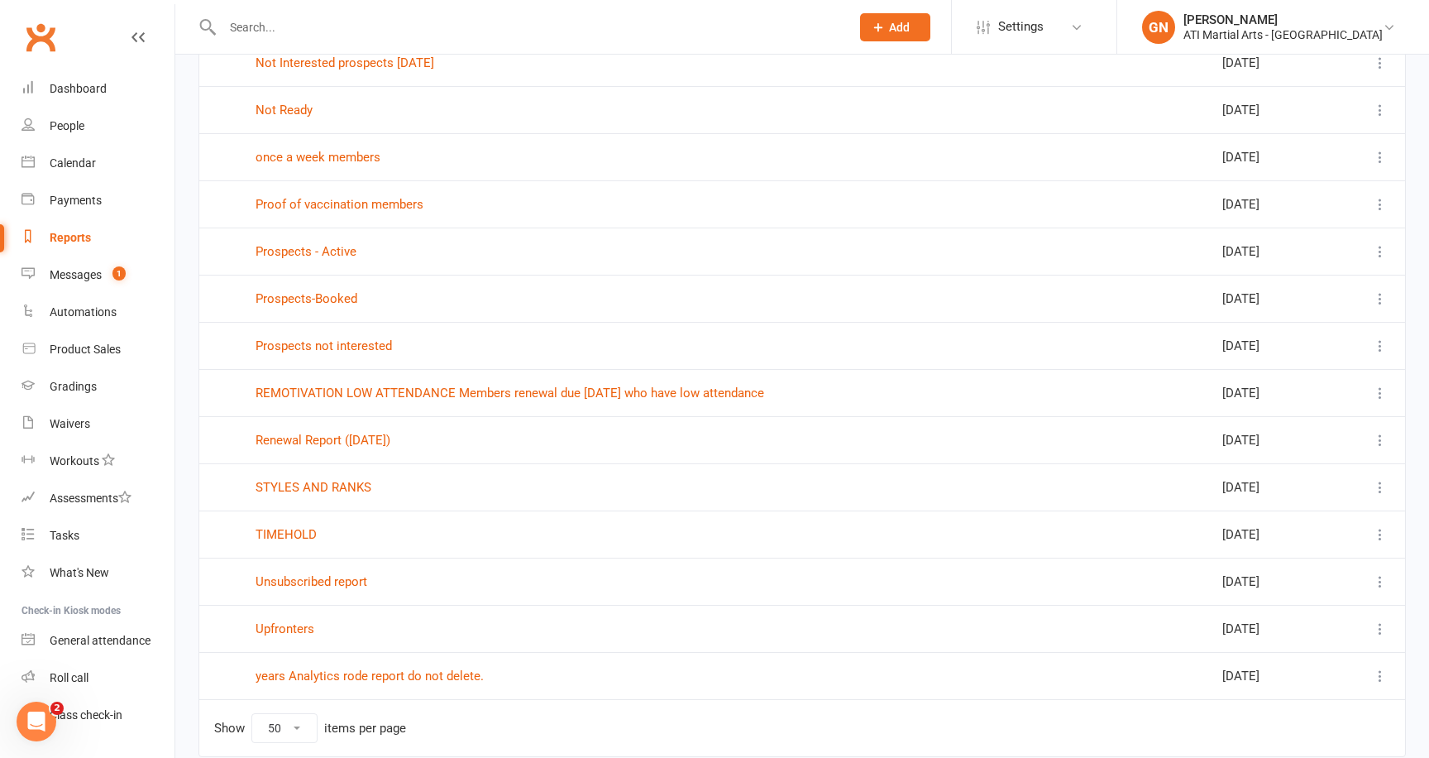
scroll to position [1859, 0]
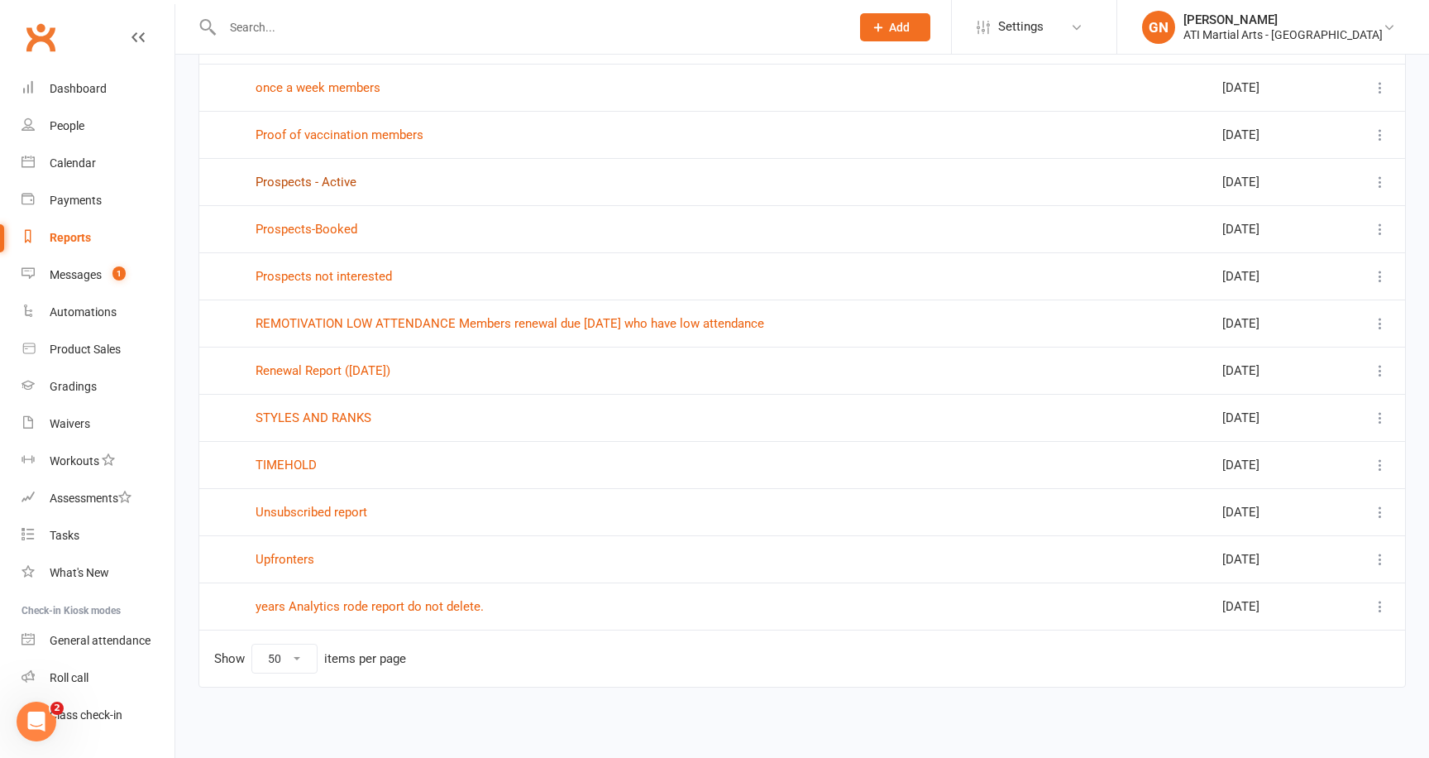
click at [333, 186] on link "Prospects - Active" at bounding box center [306, 182] width 101 height 15
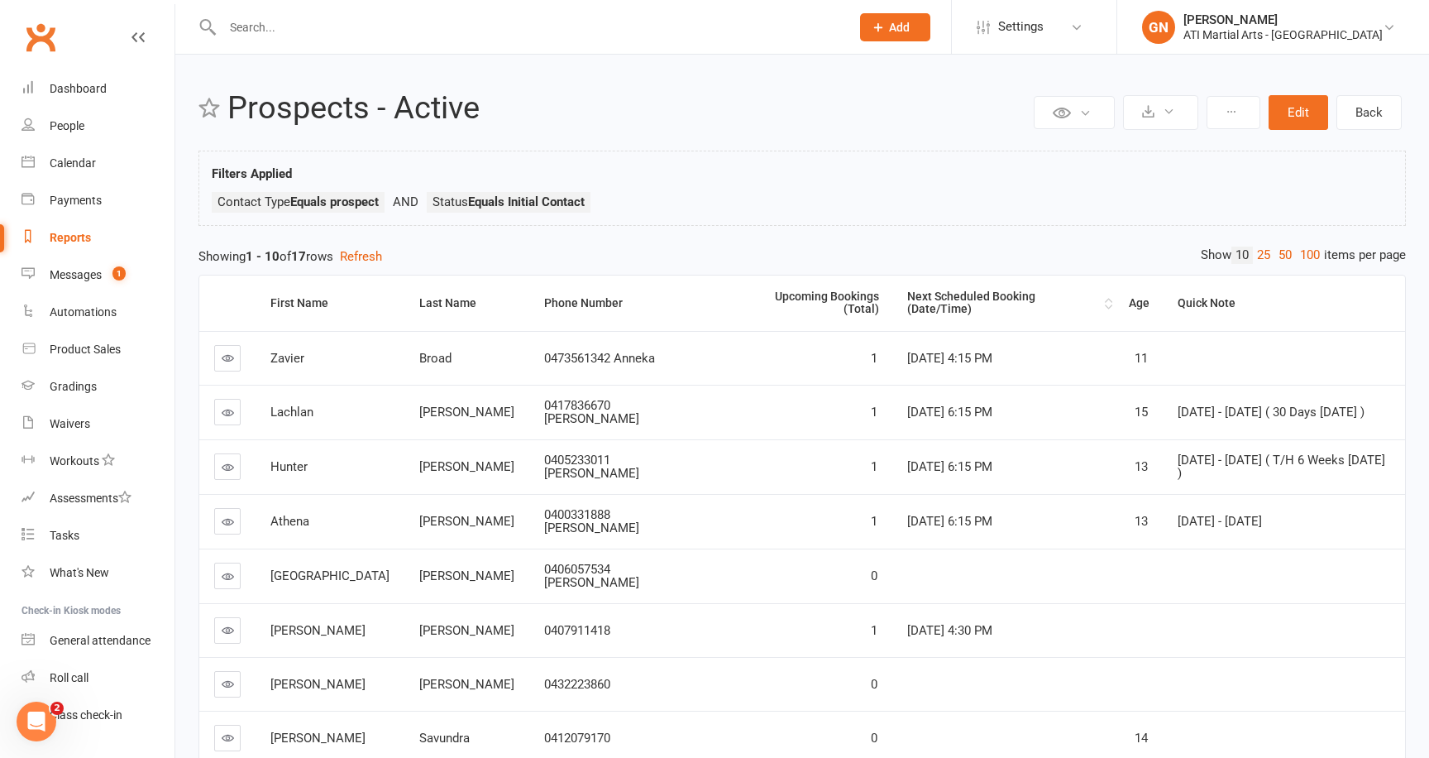
click at [937, 295] on div "Next Scheduled Booking (Date/Time)" at bounding box center [1004, 303] width 194 height 26
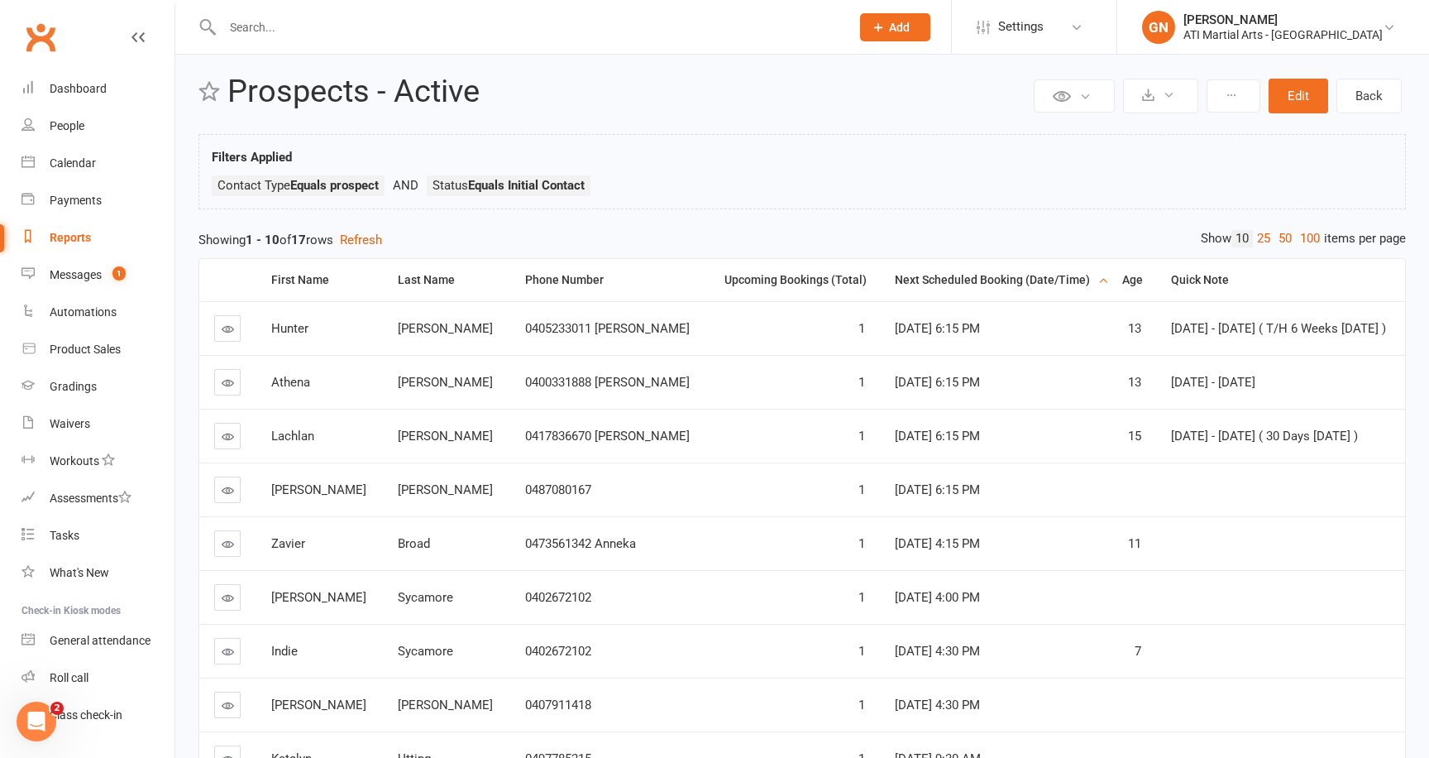
scroll to position [229, 0]
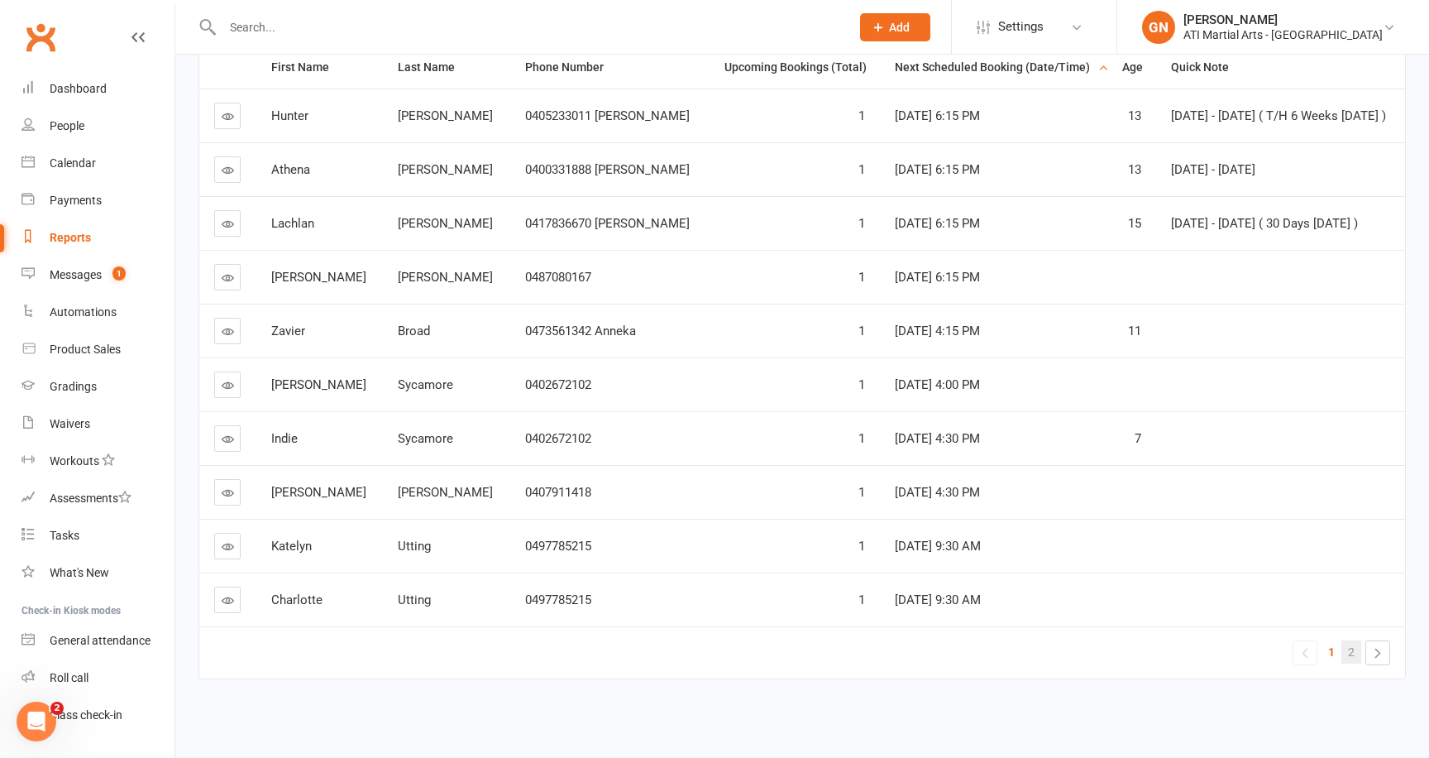
click at [1353, 649] on span "2" at bounding box center [1351, 651] width 7 height 23
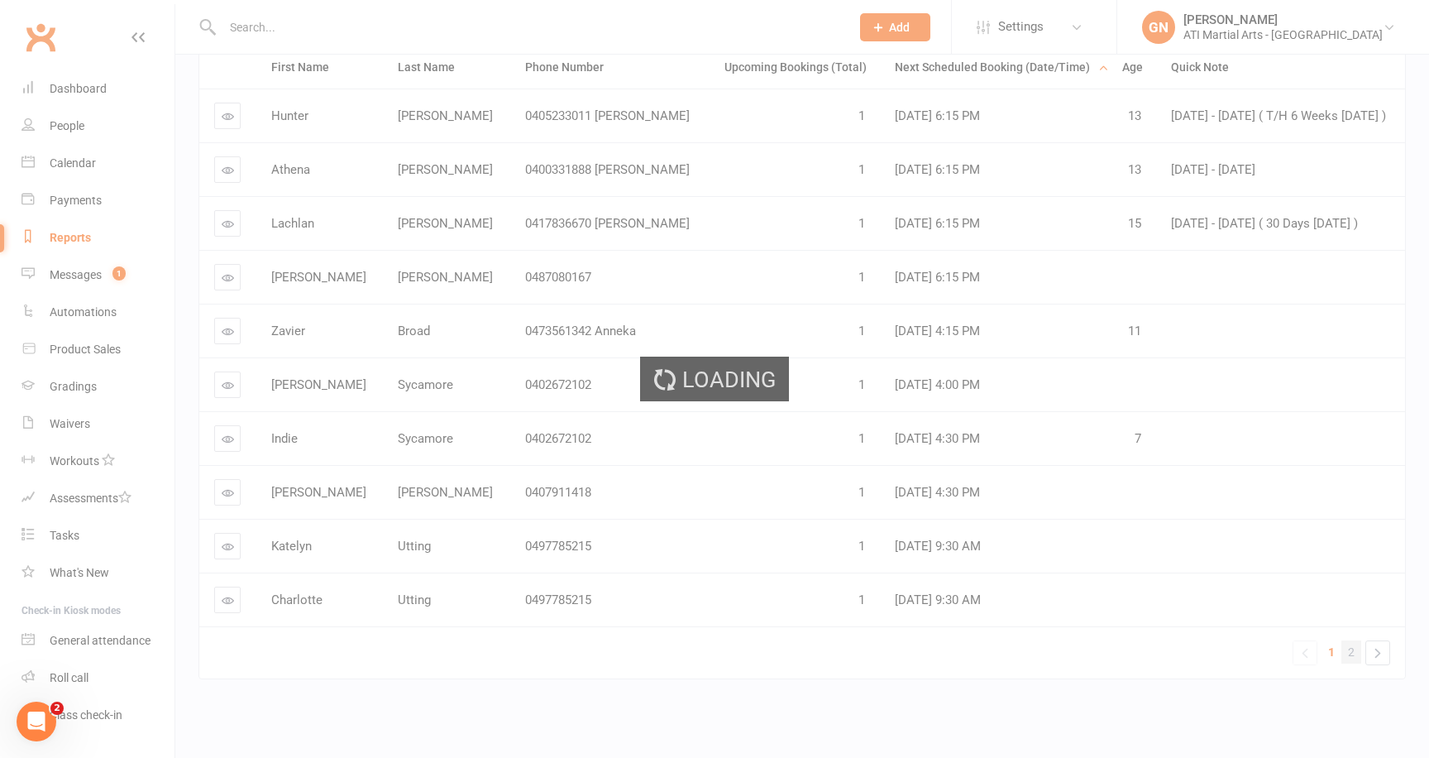
scroll to position [68, 0]
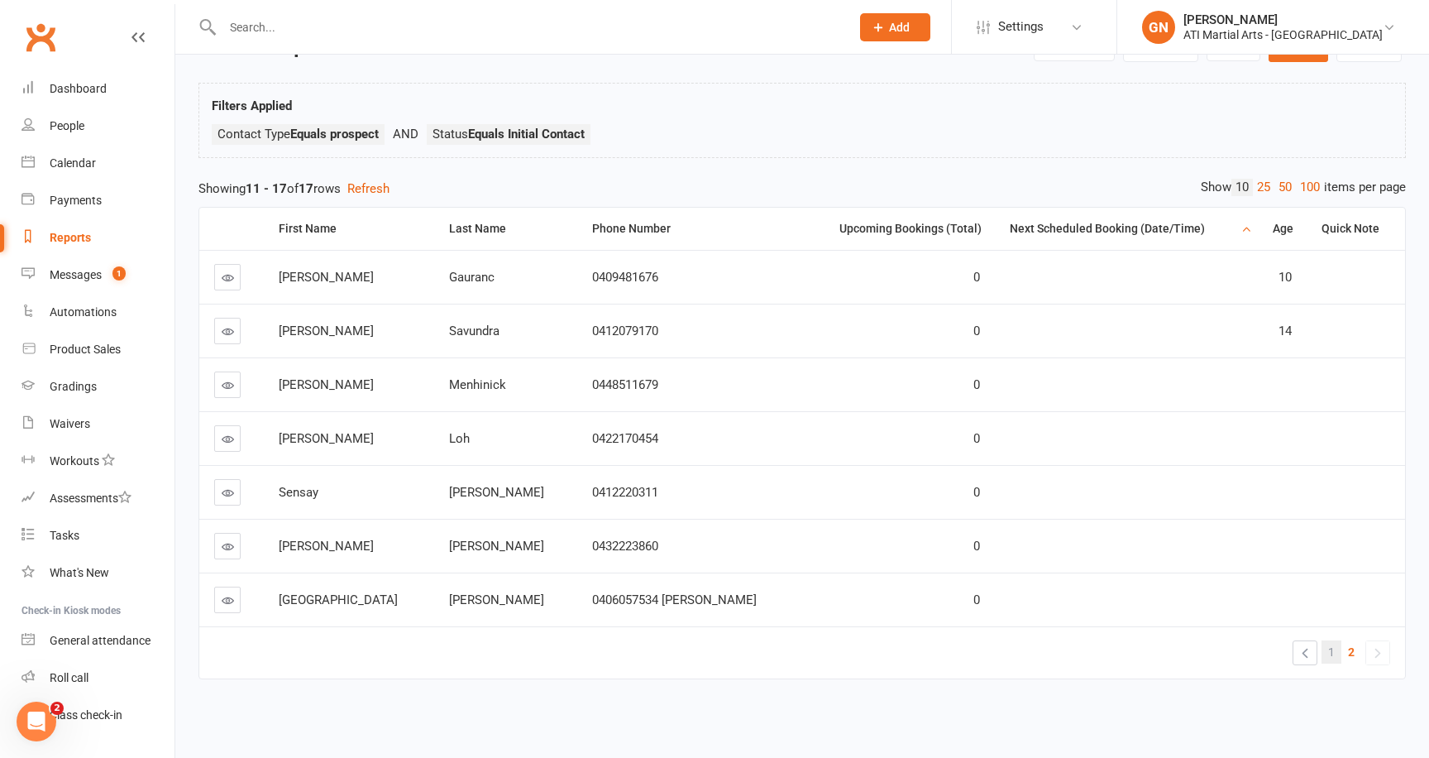
click at [1329, 655] on span "1" at bounding box center [1332, 651] width 7 height 23
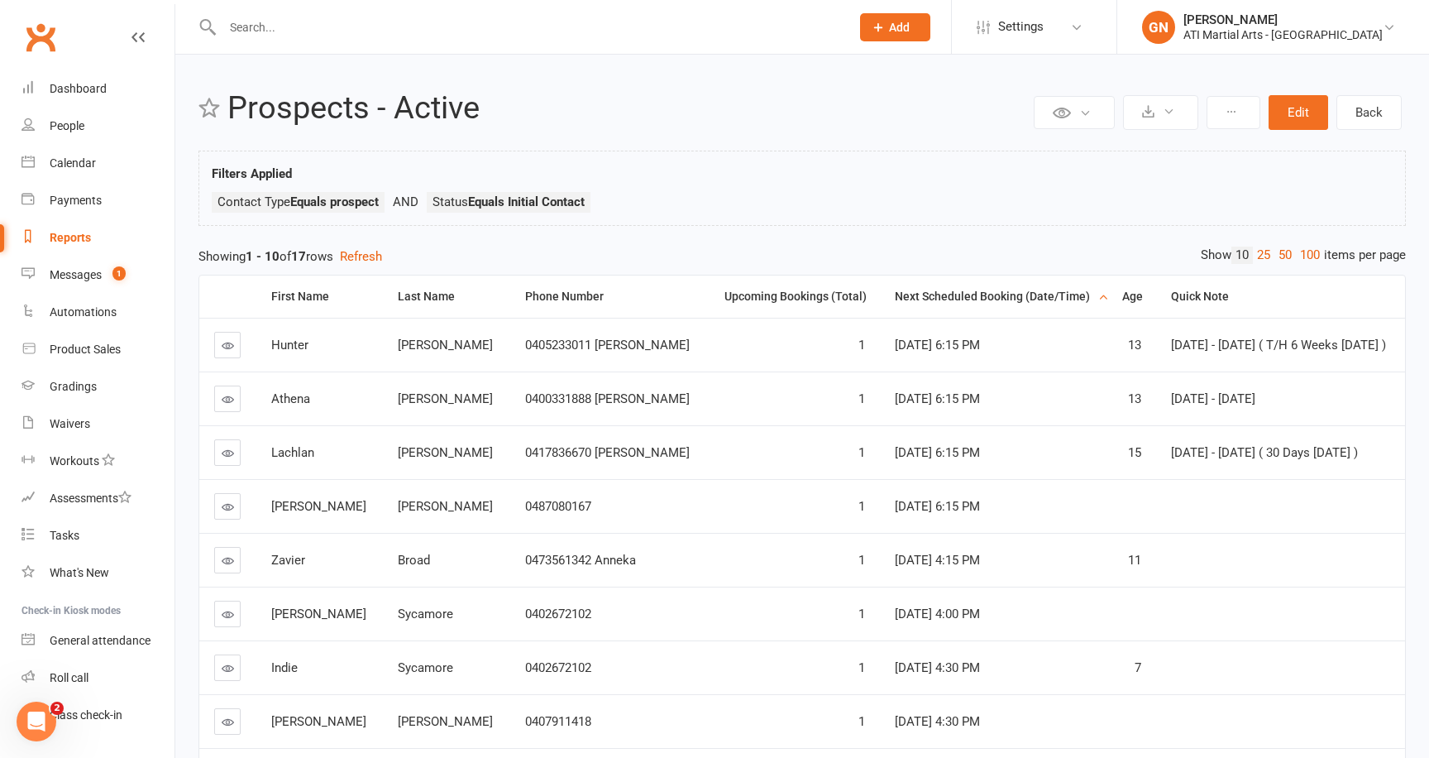
scroll to position [229, 0]
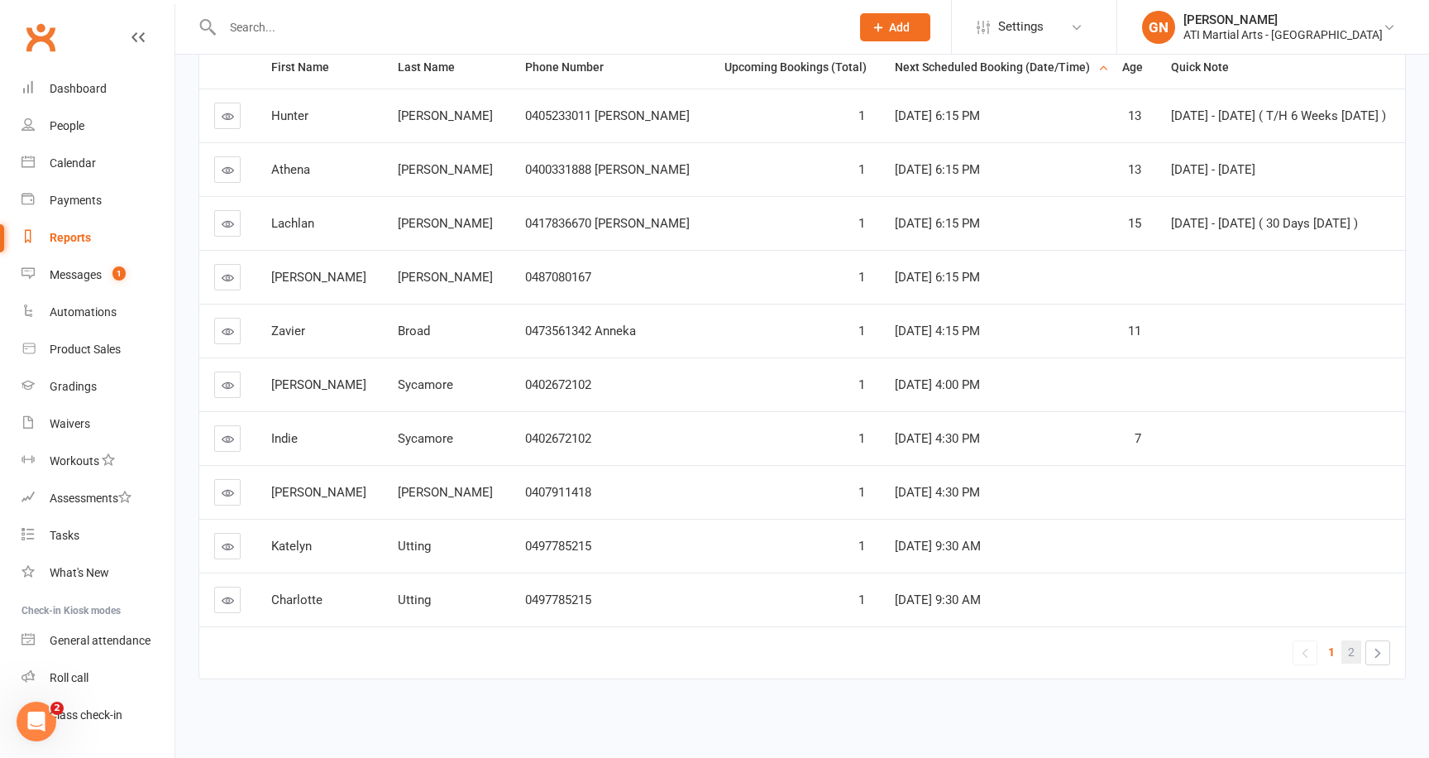
click at [1351, 651] on span "2" at bounding box center [1351, 651] width 7 height 23
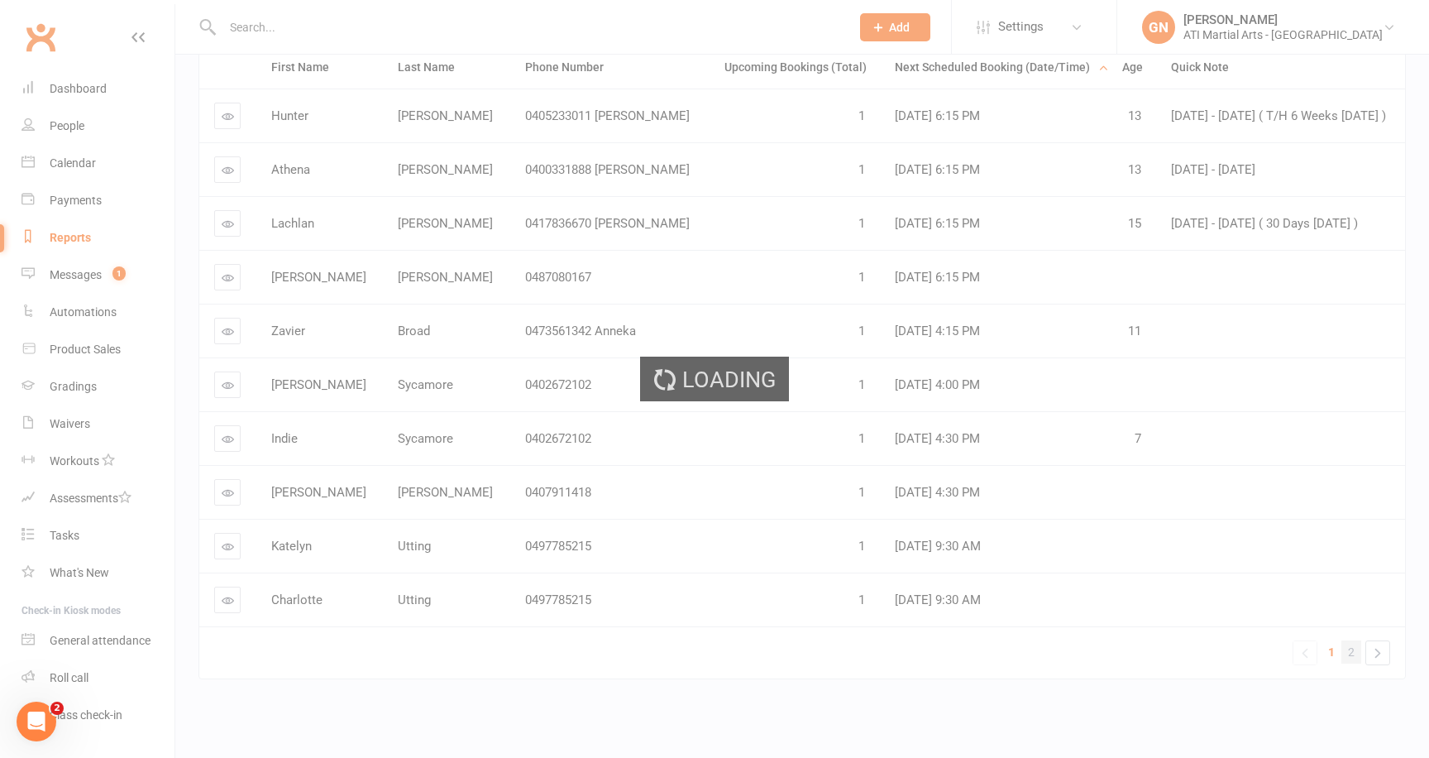
scroll to position [68, 0]
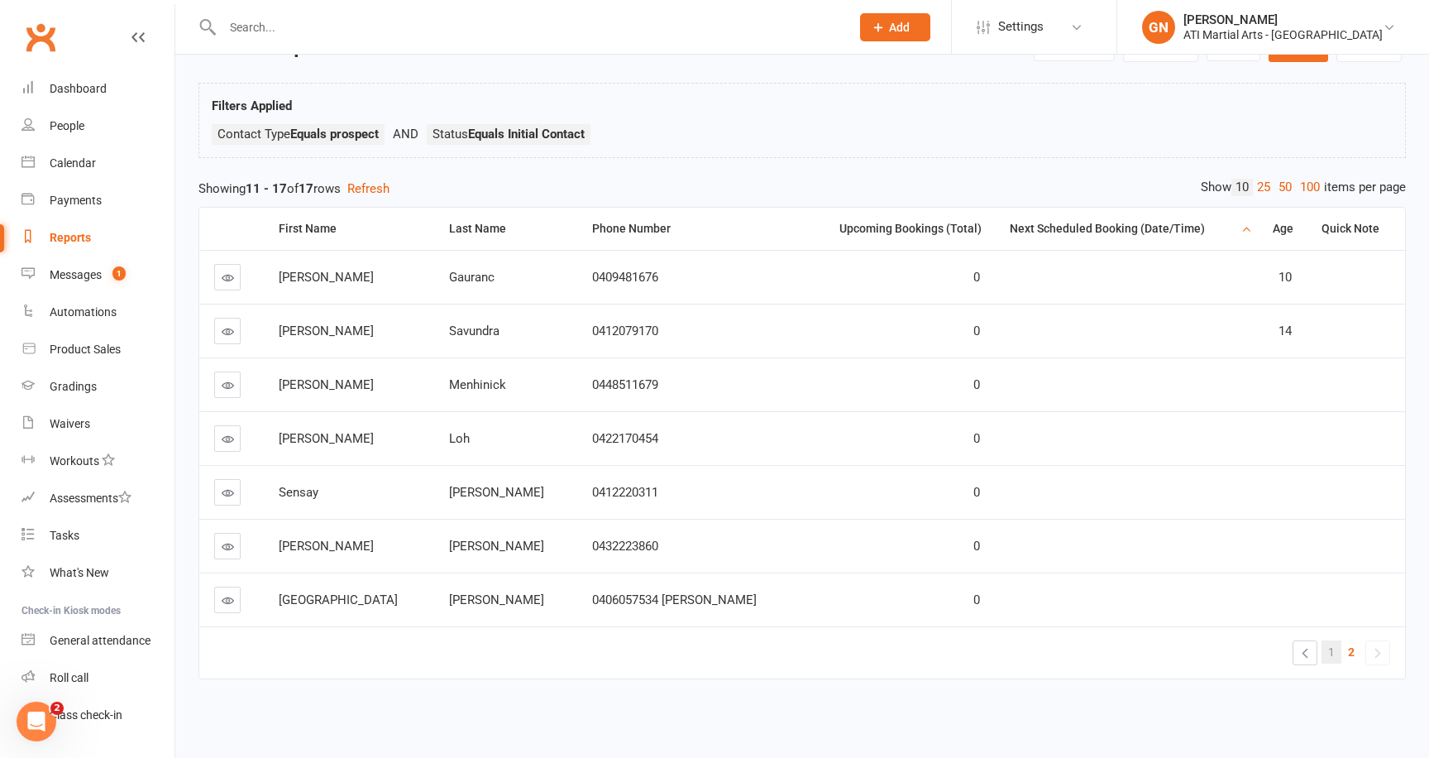
click at [1327, 646] on link "1" at bounding box center [1332, 651] width 20 height 23
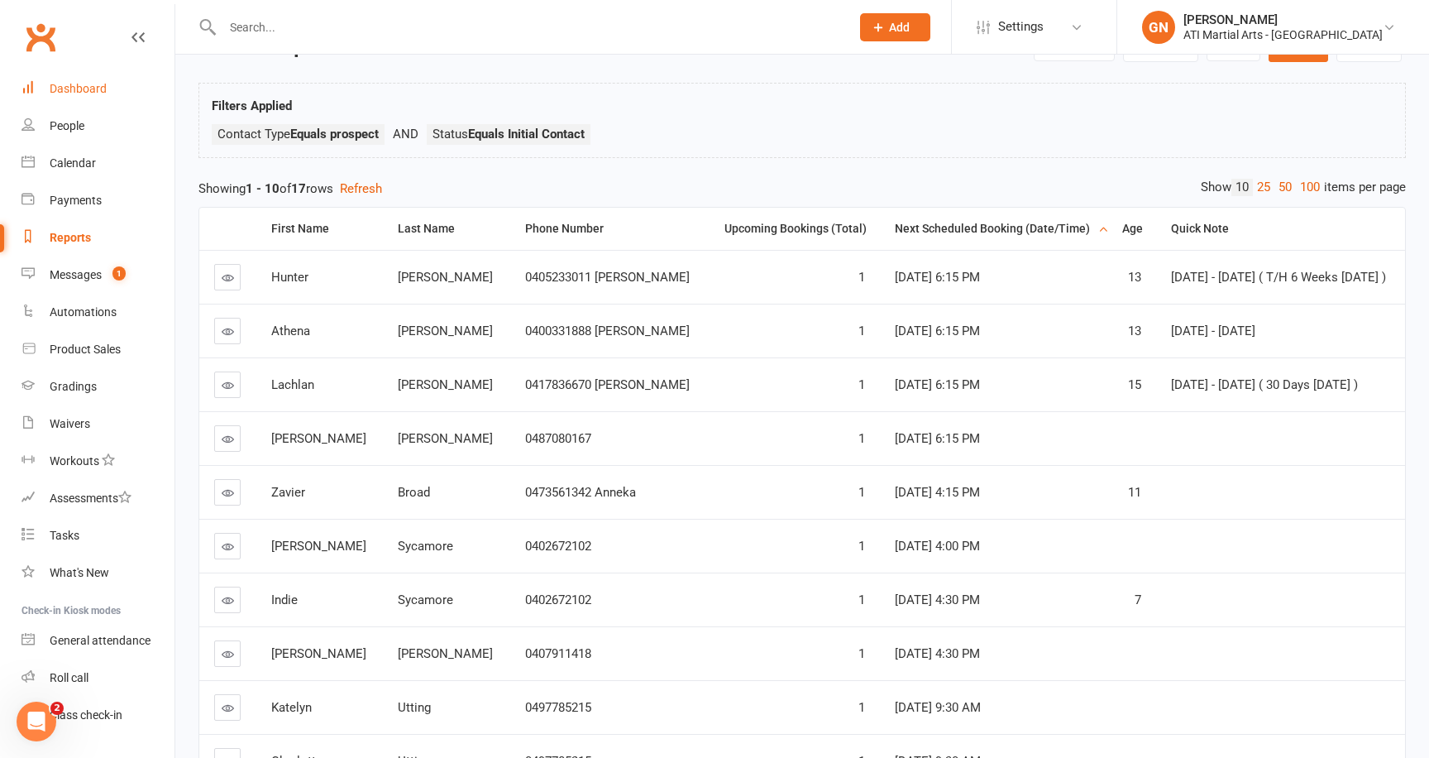
click at [78, 89] on div "Dashboard" at bounding box center [78, 88] width 57 height 13
